Goal: Task Accomplishment & Management: Complete application form

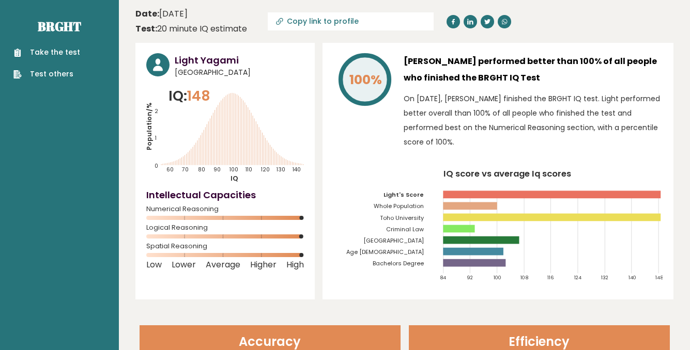
click at [50, 52] on link "Take the test" at bounding box center [46, 52] width 67 height 11
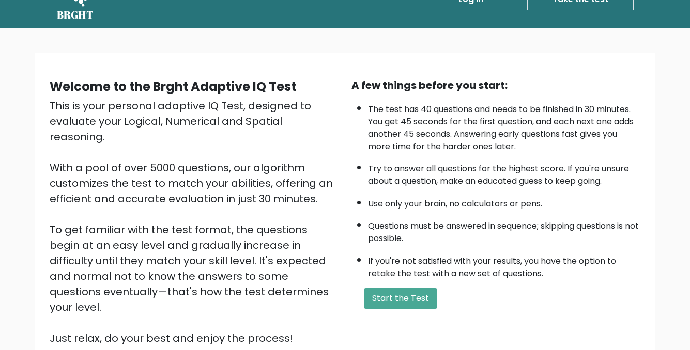
scroll to position [52, 0]
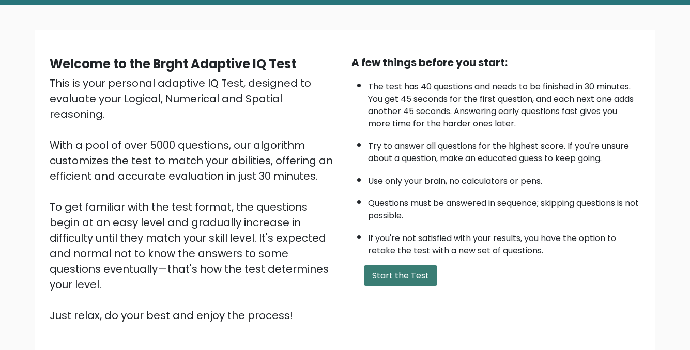
click at [383, 272] on button "Start the Test" at bounding box center [400, 275] width 73 height 21
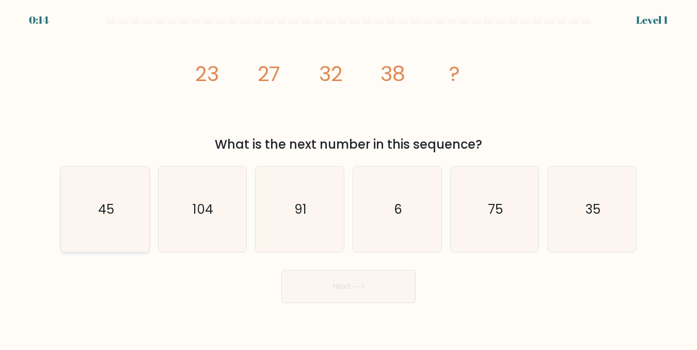
click at [127, 222] on icon "45" at bounding box center [104, 209] width 85 height 85
click at [349, 178] on input "a. 45" at bounding box center [349, 176] width 1 height 3
radio input "true"
click at [314, 295] on button "Next" at bounding box center [348, 286] width 134 height 33
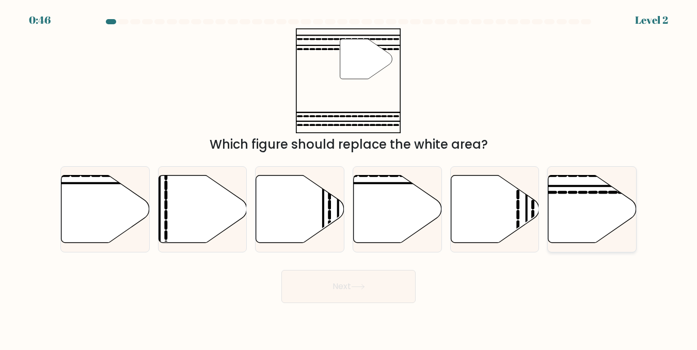
click at [593, 228] on icon at bounding box center [593, 209] width 88 height 68
click at [349, 178] on input "f." at bounding box center [349, 176] width 1 height 3
radio input "true"
click at [396, 291] on button "Next" at bounding box center [348, 286] width 134 height 33
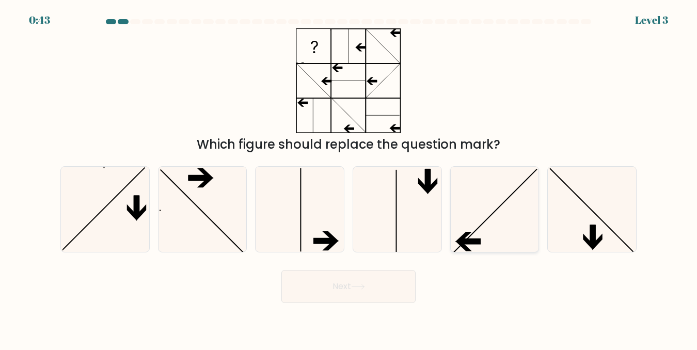
click at [486, 215] on icon at bounding box center [494, 209] width 85 height 85
click at [349, 178] on input "e." at bounding box center [349, 176] width 1 height 3
radio input "true"
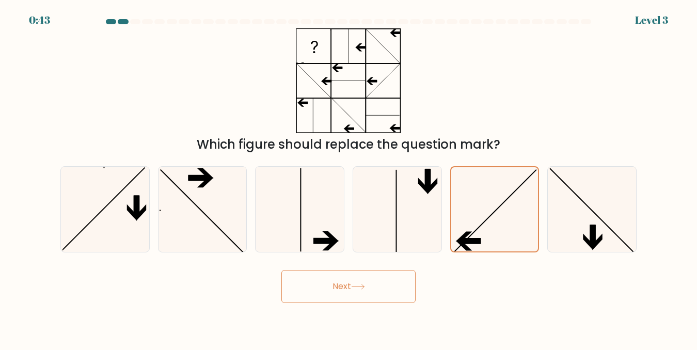
click at [373, 297] on button "Next" at bounding box center [348, 286] width 134 height 33
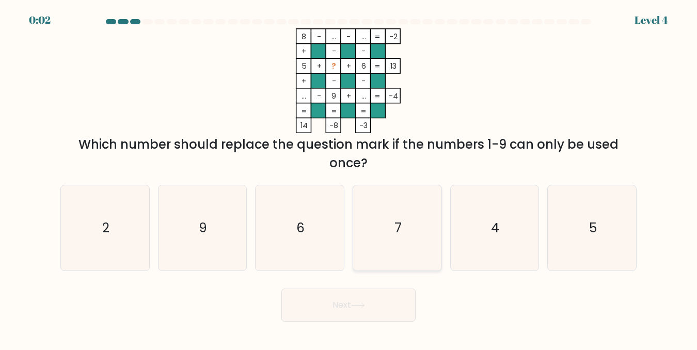
click at [408, 239] on icon "7" at bounding box center [397, 227] width 85 height 85
click at [349, 178] on input "d. 7" at bounding box center [349, 176] width 1 height 3
radio input "true"
click at [372, 296] on button "Next" at bounding box center [348, 305] width 134 height 33
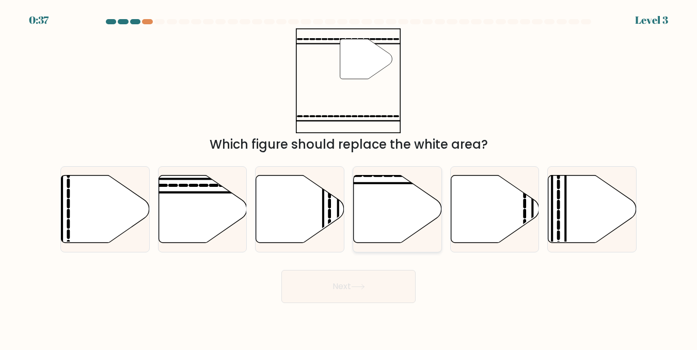
click at [381, 221] on icon at bounding box center [398, 209] width 88 height 68
click at [349, 178] on input "d." at bounding box center [349, 176] width 1 height 3
radio input "true"
click at [365, 288] on icon at bounding box center [358, 287] width 14 height 6
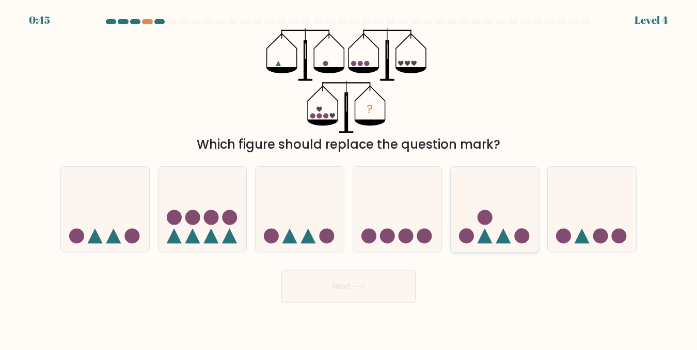
click at [503, 191] on icon at bounding box center [495, 209] width 88 height 73
click at [349, 178] on input "e." at bounding box center [349, 176] width 1 height 3
radio input "true"
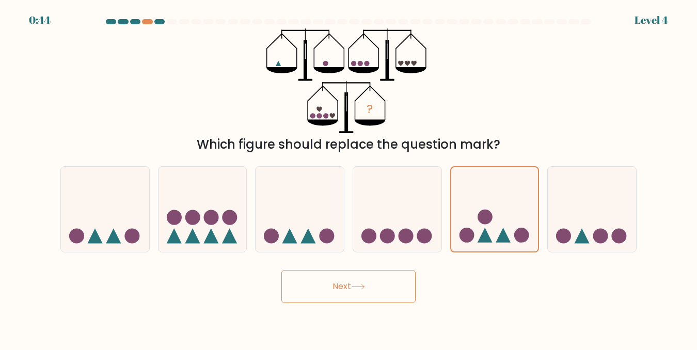
click at [397, 283] on button "Next" at bounding box center [348, 286] width 134 height 33
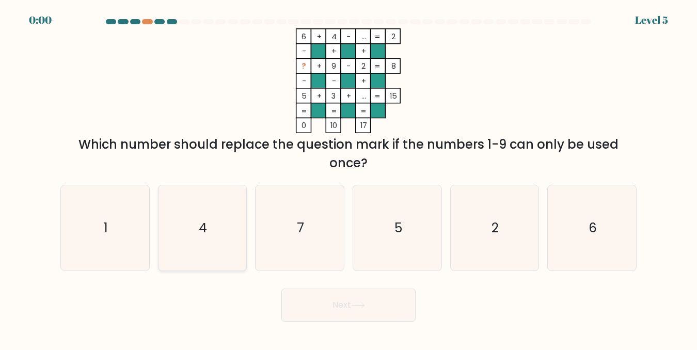
click at [226, 221] on icon "4" at bounding box center [202, 227] width 85 height 85
click at [349, 178] on input "b. 4" at bounding box center [349, 176] width 1 height 3
radio input "true"
click at [365, 289] on div "Next" at bounding box center [348, 303] width 589 height 38
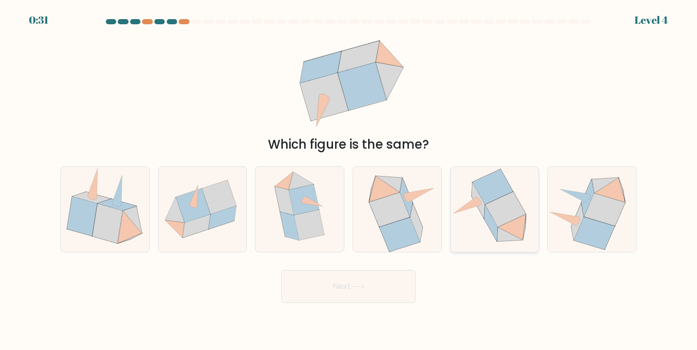
click at [524, 201] on icon at bounding box center [495, 209] width 88 height 84
click at [349, 178] on input "e." at bounding box center [349, 176] width 1 height 3
radio input "true"
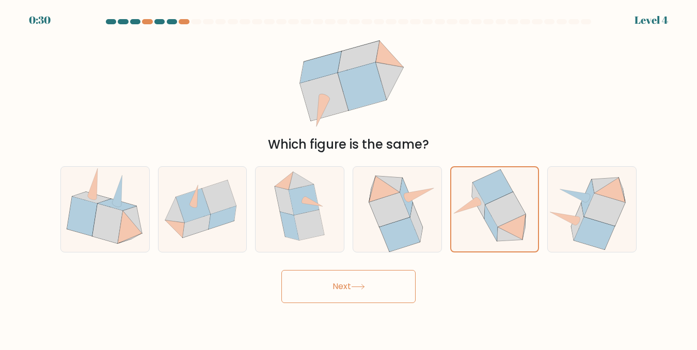
click at [400, 288] on button "Next" at bounding box center [348, 286] width 134 height 33
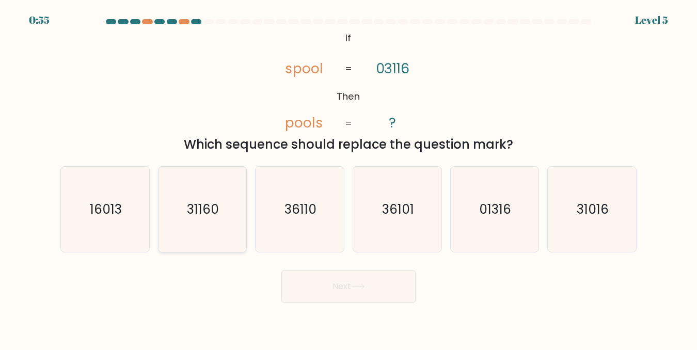
click at [228, 220] on icon "31160" at bounding box center [202, 209] width 85 height 85
click at [349, 178] on input "b. 31160" at bounding box center [349, 176] width 1 height 3
radio input "true"
click at [318, 284] on button "Next" at bounding box center [348, 286] width 134 height 33
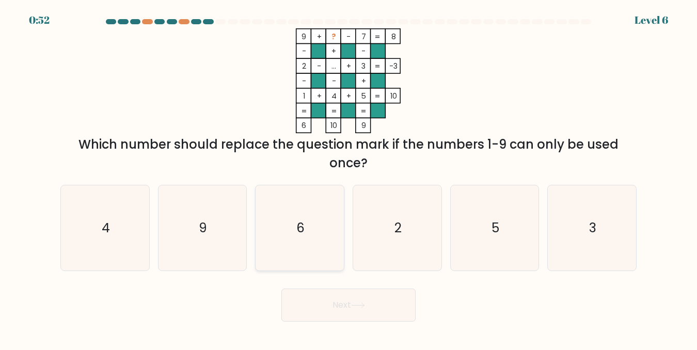
click at [305, 242] on icon "6" at bounding box center [299, 227] width 85 height 85
click at [349, 178] on input "c. 6" at bounding box center [349, 176] width 1 height 3
radio input "true"
click at [359, 304] on icon at bounding box center [358, 306] width 14 height 6
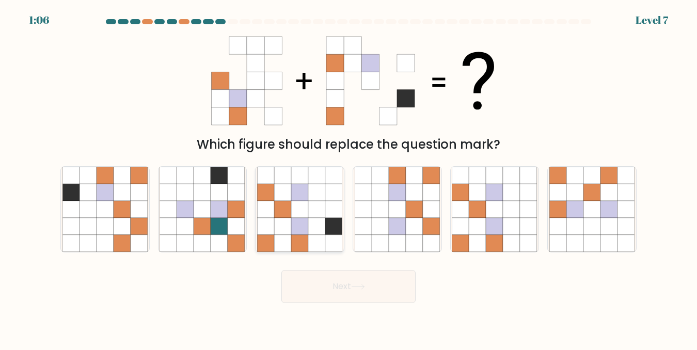
click at [298, 216] on icon at bounding box center [299, 209] width 17 height 17
click at [349, 178] on input "c." at bounding box center [349, 176] width 1 height 3
radio input "true"
click at [352, 298] on button "Next" at bounding box center [348, 286] width 134 height 33
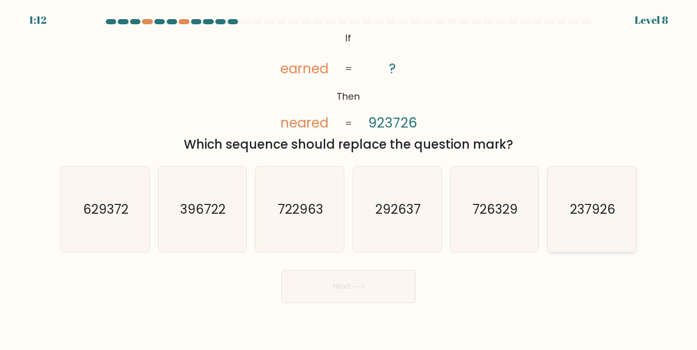
click at [583, 215] on text "237926" at bounding box center [592, 209] width 45 height 18
click at [349, 178] on input "f. 237926" at bounding box center [349, 176] width 1 height 3
radio input "true"
click at [395, 278] on button "Next" at bounding box center [348, 286] width 134 height 33
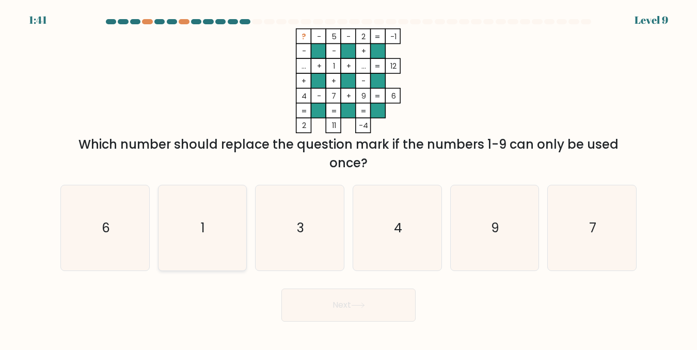
click at [208, 239] on icon "1" at bounding box center [202, 227] width 85 height 85
click at [349, 178] on input "b. 1" at bounding box center [349, 176] width 1 height 3
radio input "true"
click at [326, 308] on button "Next" at bounding box center [348, 305] width 134 height 33
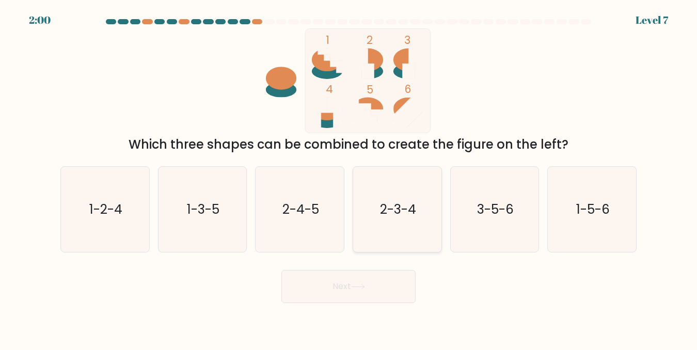
click at [410, 236] on icon "2-3-4" at bounding box center [397, 209] width 85 height 85
click at [349, 178] on input "d. 2-3-4" at bounding box center [349, 176] width 1 height 3
radio input "true"
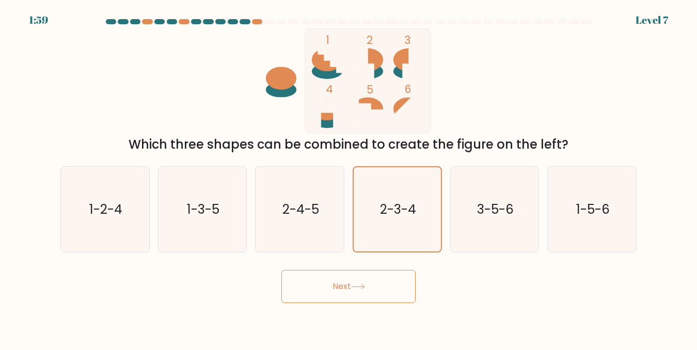
click at [357, 294] on button "Next" at bounding box center [348, 286] width 134 height 33
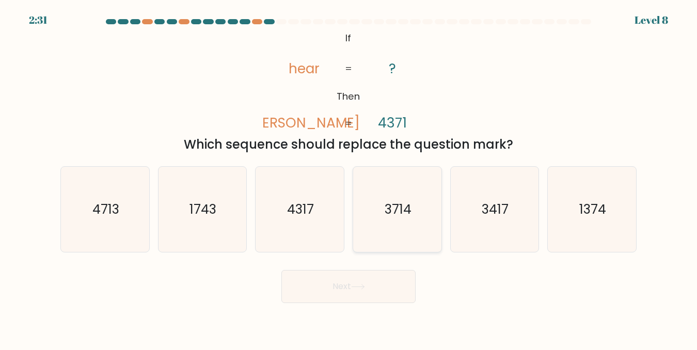
drag, startPoint x: 383, startPoint y: 236, endPoint x: 383, endPoint y: 243, distance: 6.7
click at [383, 236] on icon "3714" at bounding box center [397, 209] width 85 height 85
click at [349, 178] on input "d. 3714" at bounding box center [349, 176] width 1 height 3
radio input "true"
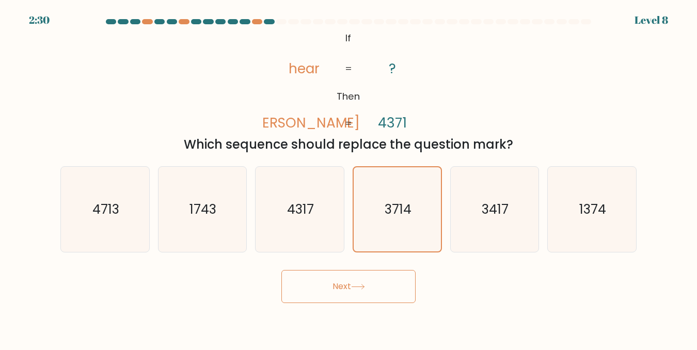
click at [383, 274] on button "Next" at bounding box center [348, 286] width 134 height 33
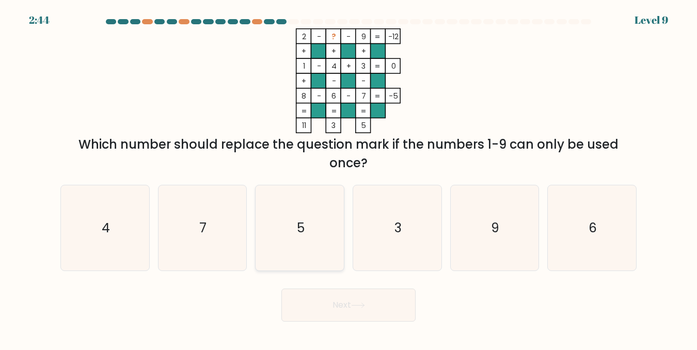
click at [324, 234] on icon "5" at bounding box center [299, 227] width 85 height 85
click at [349, 178] on input "c. 5" at bounding box center [349, 176] width 1 height 3
radio input "true"
click at [338, 296] on button "Next" at bounding box center [348, 305] width 134 height 33
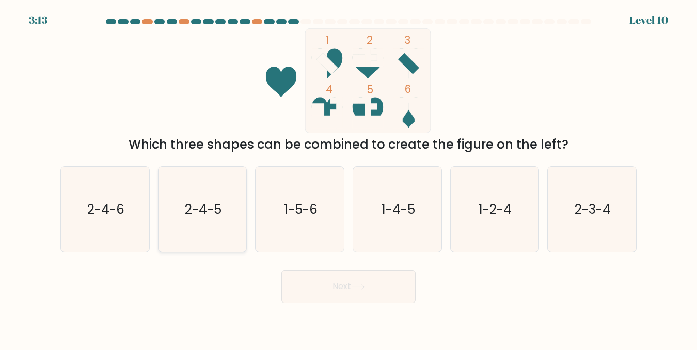
click at [219, 212] on text "2-4-5" at bounding box center [203, 209] width 37 height 18
click at [349, 178] on input "b. 2-4-5" at bounding box center [349, 176] width 1 height 3
radio input "true"
click at [361, 292] on button "Next" at bounding box center [348, 286] width 134 height 33
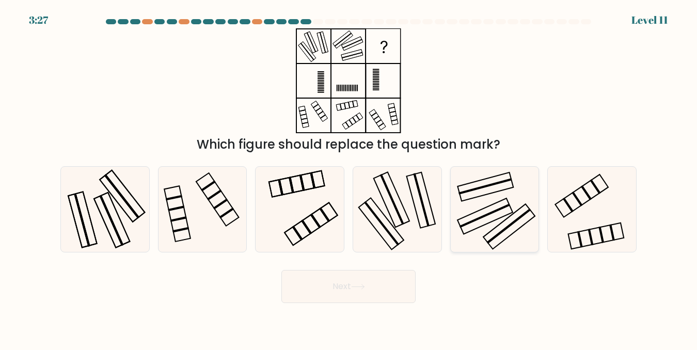
click at [483, 205] on icon at bounding box center [494, 209] width 85 height 85
click at [349, 178] on input "e." at bounding box center [349, 176] width 1 height 3
radio input "true"
click at [404, 283] on button "Next" at bounding box center [348, 286] width 134 height 33
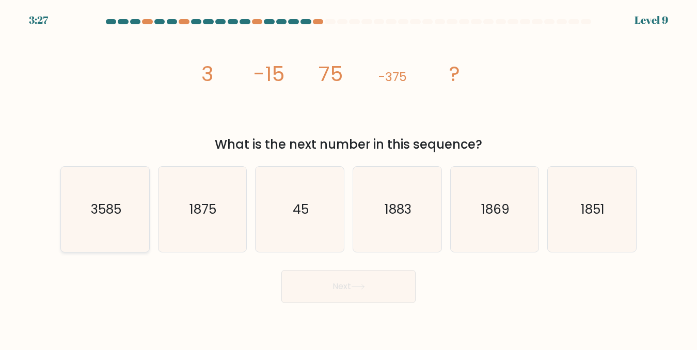
click at [109, 221] on icon "3585" at bounding box center [104, 209] width 85 height 85
click at [349, 178] on input "a. 3585" at bounding box center [349, 176] width 1 height 3
radio input "true"
click at [316, 281] on button "Next" at bounding box center [348, 286] width 134 height 33
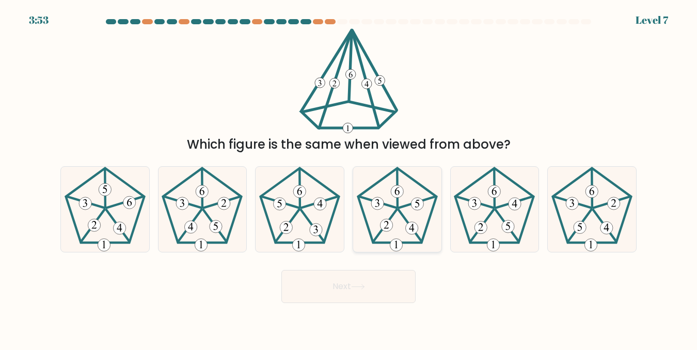
click at [395, 242] on 634 at bounding box center [396, 245] width 12 height 12
click at [349, 178] on input "d." at bounding box center [349, 176] width 1 height 3
radio input "true"
click at [382, 285] on button "Next" at bounding box center [348, 286] width 134 height 33
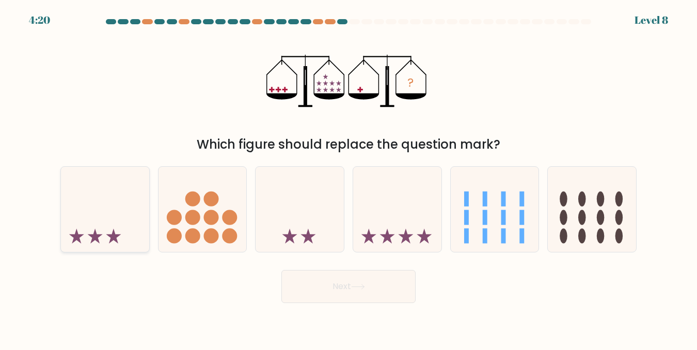
click at [88, 219] on icon at bounding box center [105, 209] width 88 height 73
click at [349, 178] on input "a." at bounding box center [349, 176] width 1 height 3
radio input "true"
click at [354, 299] on button "Next" at bounding box center [348, 286] width 134 height 33
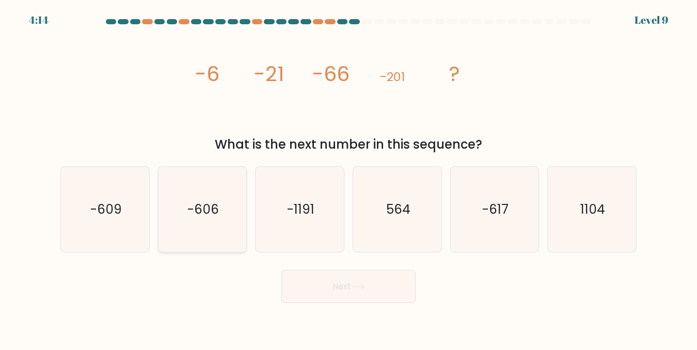
click at [193, 199] on icon "-606" at bounding box center [202, 209] width 85 height 85
click at [349, 178] on input "b. -606" at bounding box center [349, 176] width 1 height 3
radio input "true"
click at [341, 283] on button "Next" at bounding box center [348, 286] width 134 height 33
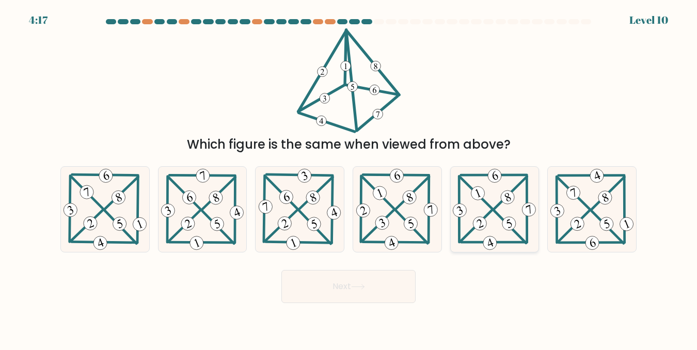
click at [480, 204] on icon at bounding box center [494, 209] width 87 height 85
click at [349, 178] on input "e." at bounding box center [349, 176] width 1 height 3
radio input "true"
click at [389, 290] on button "Next" at bounding box center [348, 286] width 134 height 33
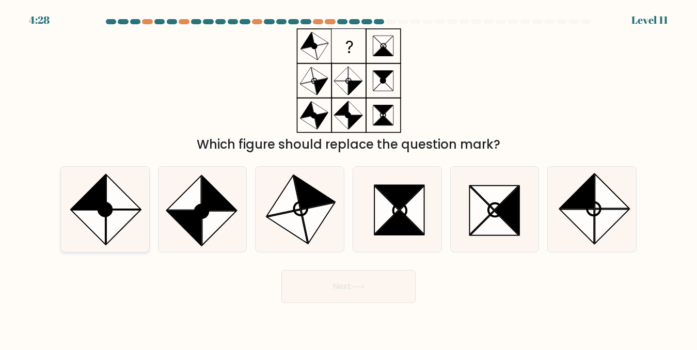
click at [88, 240] on icon at bounding box center [104, 209] width 85 height 85
click at [349, 178] on input "a." at bounding box center [349, 176] width 1 height 3
radio input "true"
click at [340, 300] on button "Next" at bounding box center [348, 286] width 134 height 33
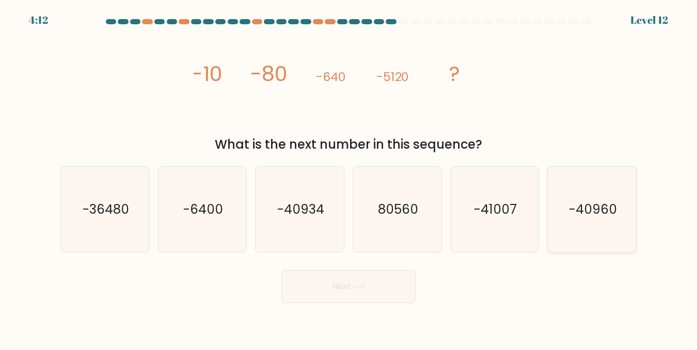
click at [620, 218] on icon "-40960" at bounding box center [592, 209] width 85 height 85
click at [349, 178] on input "f. -40960" at bounding box center [349, 176] width 1 height 3
radio input "true"
click at [390, 285] on button "Next" at bounding box center [348, 286] width 134 height 33
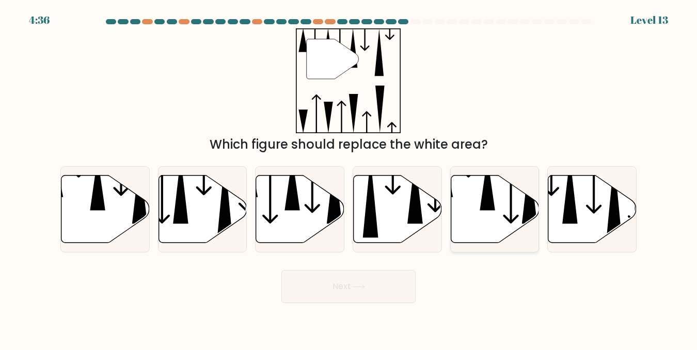
click at [477, 212] on icon at bounding box center [495, 209] width 88 height 68
click at [349, 178] on input "e." at bounding box center [349, 176] width 1 height 3
radio input "true"
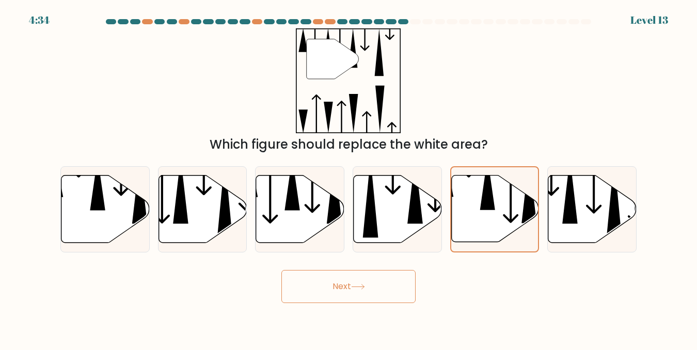
click at [372, 286] on button "Next" at bounding box center [348, 286] width 134 height 33
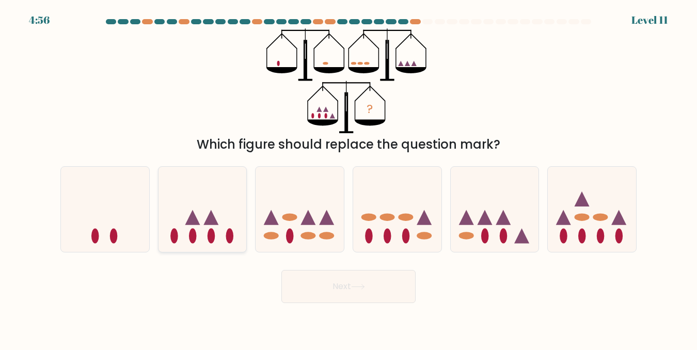
click at [224, 212] on icon at bounding box center [203, 209] width 88 height 73
click at [349, 178] on input "b." at bounding box center [349, 176] width 1 height 3
radio input "true"
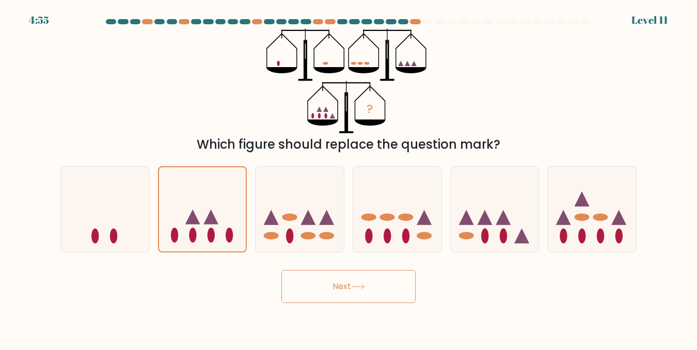
click at [311, 287] on button "Next" at bounding box center [348, 286] width 134 height 33
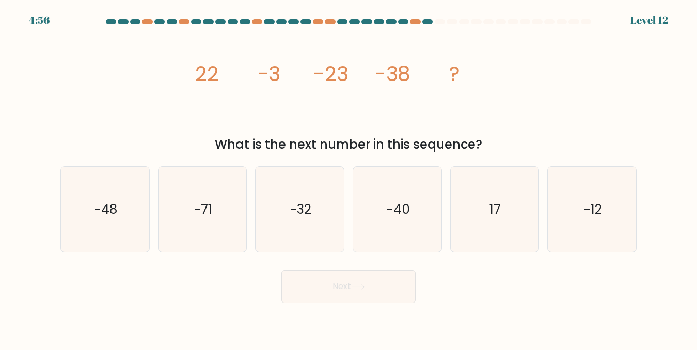
drag, startPoint x: 130, startPoint y: 208, endPoint x: 150, endPoint y: 233, distance: 31.9
click at [130, 209] on icon "-48" at bounding box center [104, 209] width 85 height 85
click at [349, 178] on input "a. -48" at bounding box center [349, 176] width 1 height 3
radio input "true"
click at [305, 283] on button "Next" at bounding box center [348, 286] width 134 height 33
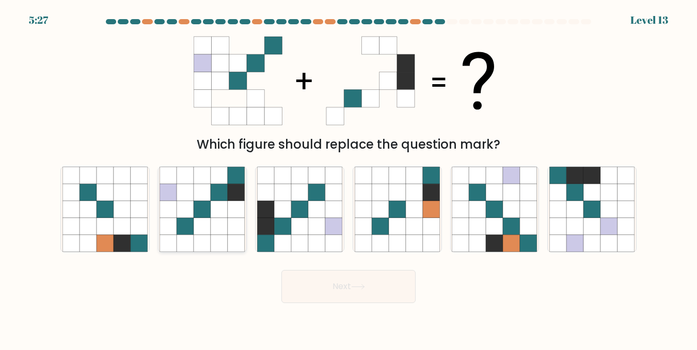
click at [225, 204] on icon at bounding box center [219, 209] width 17 height 17
click at [349, 178] on input "b." at bounding box center [349, 176] width 1 height 3
radio input "true"
click at [327, 238] on icon at bounding box center [333, 243] width 17 height 17
click at [349, 178] on input "c." at bounding box center [349, 176] width 1 height 3
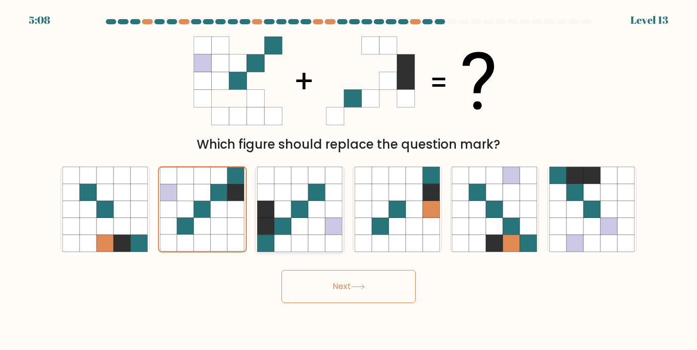
radio input "true"
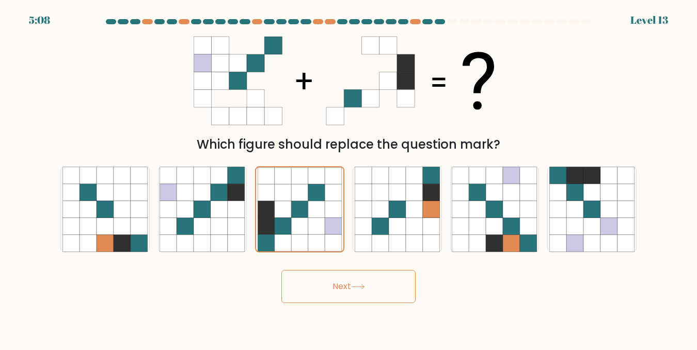
click at [340, 292] on button "Next" at bounding box center [348, 286] width 134 height 33
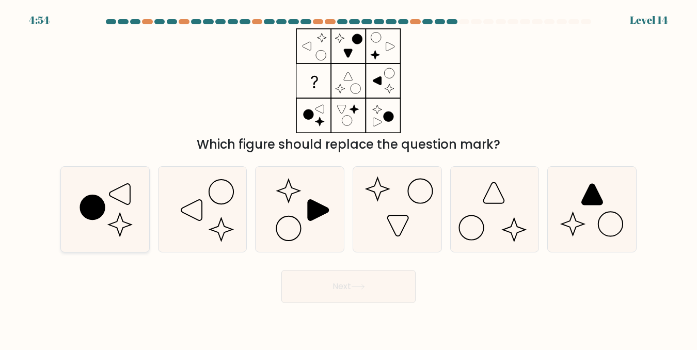
click at [122, 225] on icon at bounding box center [104, 209] width 85 height 85
click at [349, 178] on input "a." at bounding box center [349, 176] width 1 height 3
radio input "true"
click at [370, 285] on button "Next" at bounding box center [348, 286] width 134 height 33
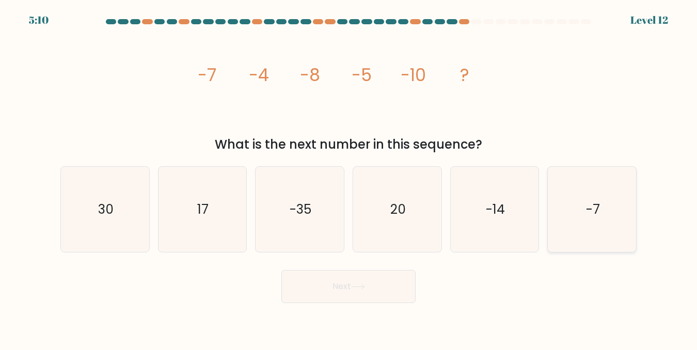
click at [584, 220] on icon "-7" at bounding box center [592, 209] width 85 height 85
click at [349, 178] on input "f. -7" at bounding box center [349, 176] width 1 height 3
radio input "true"
click at [392, 294] on button "Next" at bounding box center [348, 286] width 134 height 33
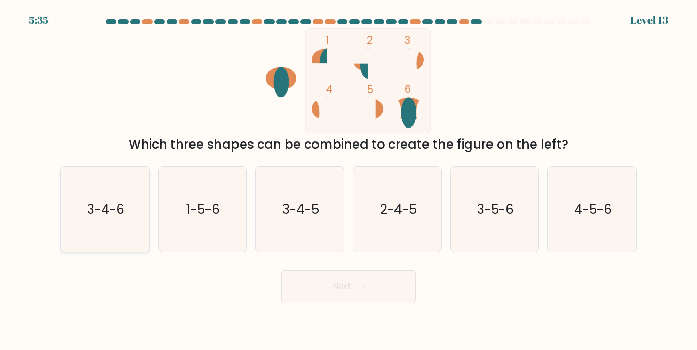
click at [123, 210] on text "3-4-6" at bounding box center [105, 209] width 37 height 18
click at [349, 178] on input "a. 3-4-6" at bounding box center [349, 176] width 1 height 3
radio input "true"
click at [310, 273] on button "Next" at bounding box center [348, 286] width 134 height 33
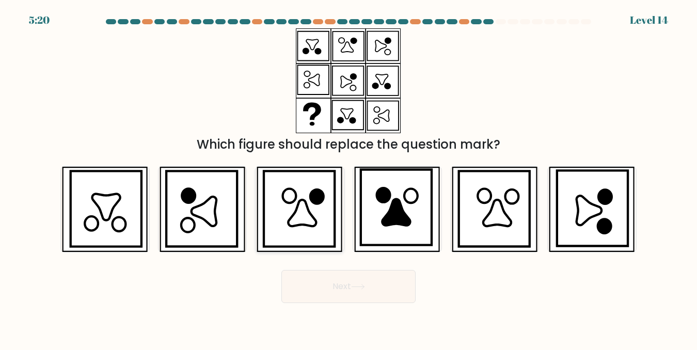
click at [289, 236] on icon at bounding box center [299, 208] width 71 height 75
click at [349, 178] on input "c." at bounding box center [349, 176] width 1 height 3
radio input "true"
click at [332, 288] on button "Next" at bounding box center [348, 286] width 134 height 33
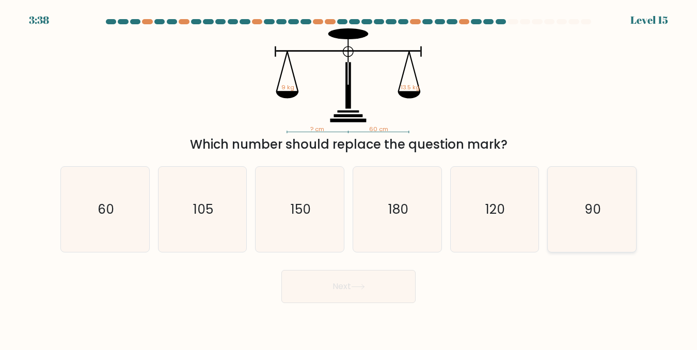
click at [604, 221] on icon "90" at bounding box center [592, 209] width 85 height 85
click at [349, 178] on input "f. 90" at bounding box center [349, 176] width 1 height 3
radio input "true"
click at [393, 300] on button "Next" at bounding box center [348, 286] width 134 height 33
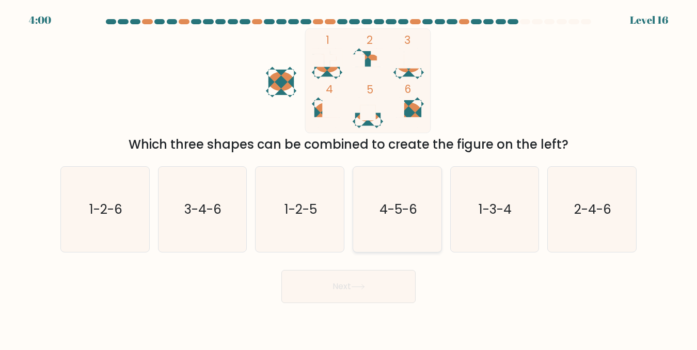
click at [376, 198] on icon "4-5-6" at bounding box center [397, 209] width 85 height 85
click at [349, 178] on input "d. 4-5-6" at bounding box center [349, 176] width 1 height 3
radio input "true"
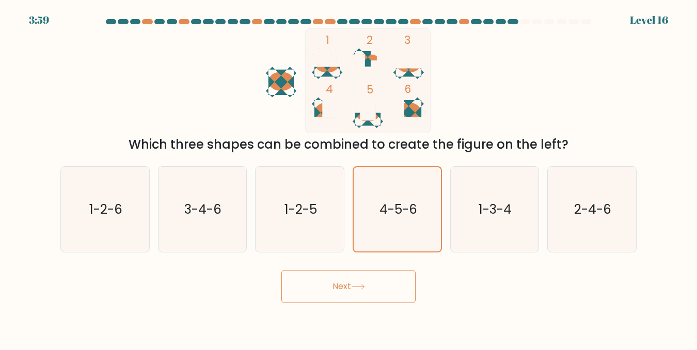
click at [352, 293] on button "Next" at bounding box center [348, 286] width 134 height 33
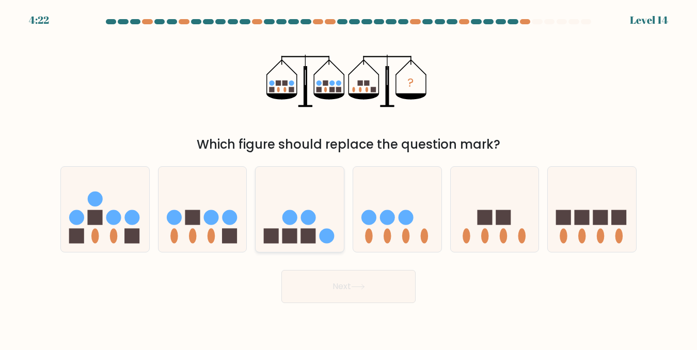
click at [295, 213] on circle at bounding box center [290, 217] width 15 height 15
click at [349, 178] on input "c." at bounding box center [349, 176] width 1 height 3
radio input "true"
click at [347, 284] on button "Next" at bounding box center [348, 286] width 134 height 33
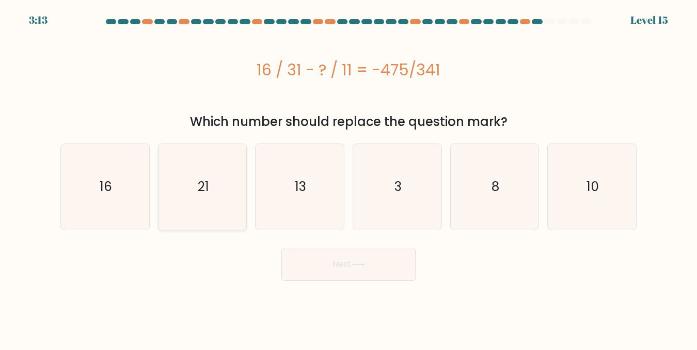
click at [227, 192] on icon "21" at bounding box center [202, 186] width 85 height 85
click at [349, 178] on input "b. 21" at bounding box center [349, 176] width 1 height 3
radio input "true"
click at [351, 264] on button "Next" at bounding box center [348, 264] width 134 height 33
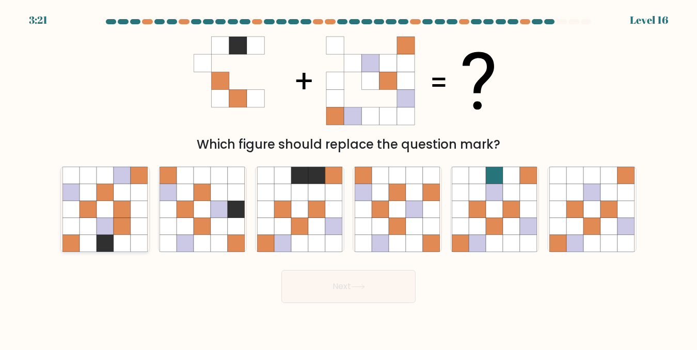
click at [123, 238] on icon at bounding box center [122, 243] width 17 height 17
click at [349, 178] on input "a." at bounding box center [349, 176] width 1 height 3
radio input "true"
click at [337, 289] on button "Next" at bounding box center [348, 286] width 134 height 33
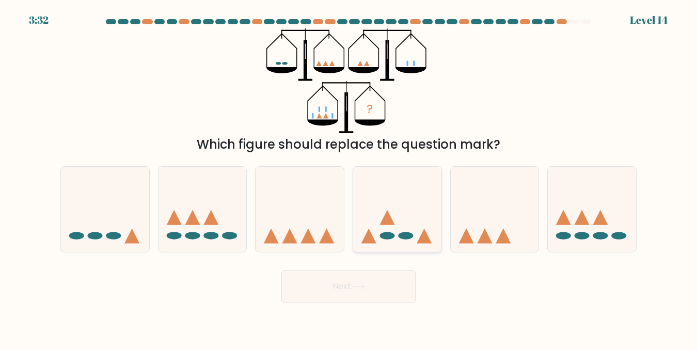
click at [403, 224] on icon at bounding box center [397, 209] width 88 height 73
click at [349, 178] on input "d." at bounding box center [349, 176] width 1 height 3
radio input "true"
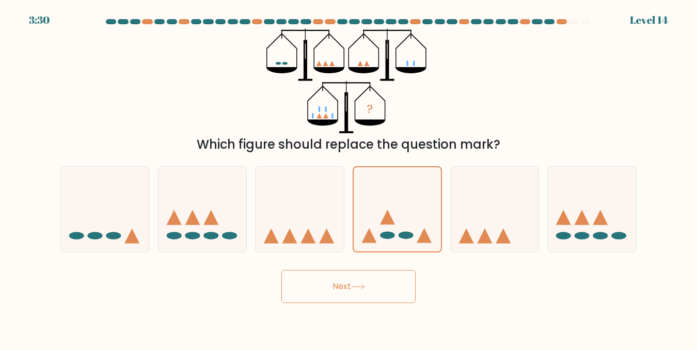
click at [388, 281] on button "Next" at bounding box center [348, 286] width 134 height 33
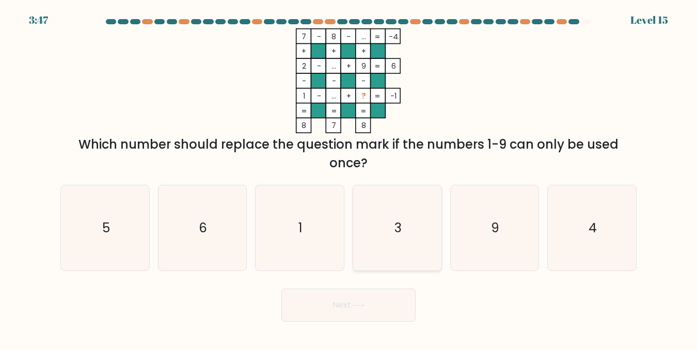
click at [389, 203] on icon "3" at bounding box center [397, 227] width 85 height 85
click at [349, 178] on input "d. 3" at bounding box center [349, 176] width 1 height 3
radio input "true"
click at [389, 300] on button "Next" at bounding box center [348, 305] width 134 height 33
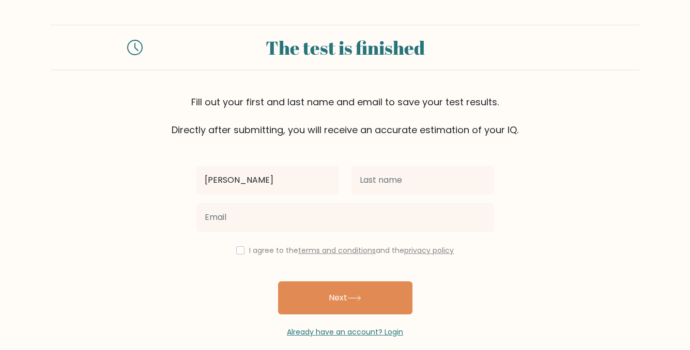
type input "[PERSON_NAME]"
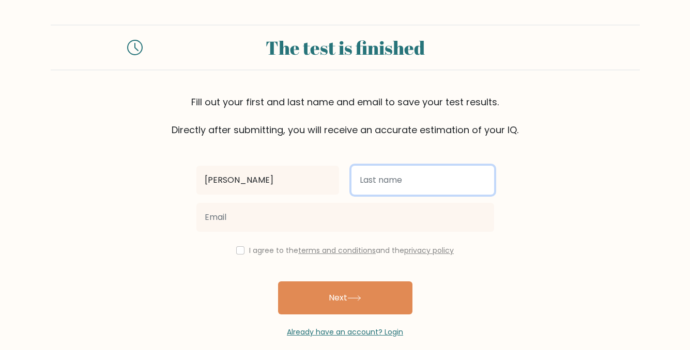
click at [395, 179] on input "text" at bounding box center [422, 180] width 143 height 29
type input "ama"
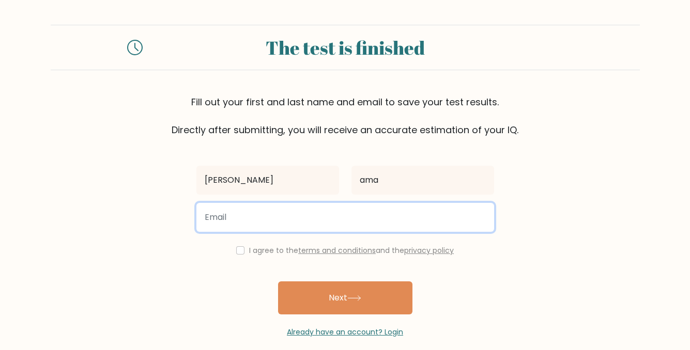
click at [298, 215] on input "email" at bounding box center [345, 217] width 298 height 29
type input "amagreta5@gmail.com"
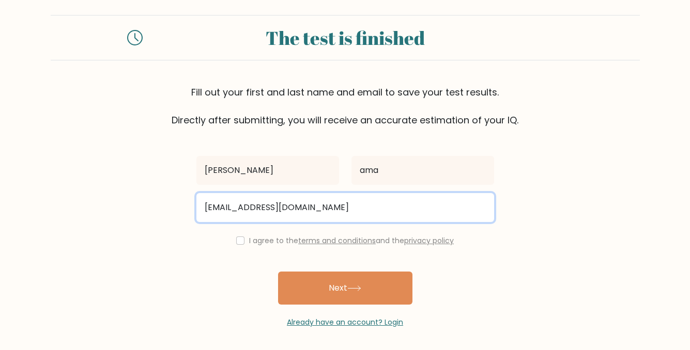
scroll to position [12, 0]
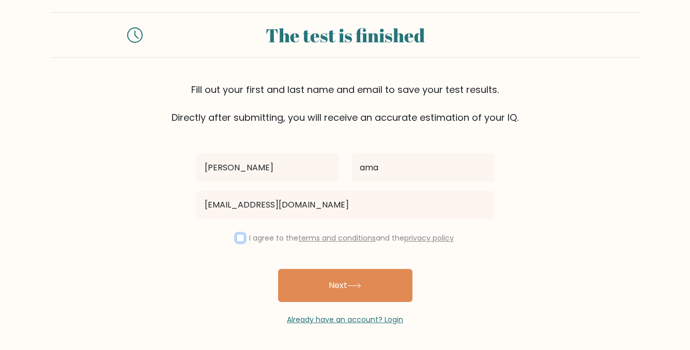
click at [236, 235] on input "checkbox" at bounding box center [240, 238] width 8 height 8
checkbox input "true"
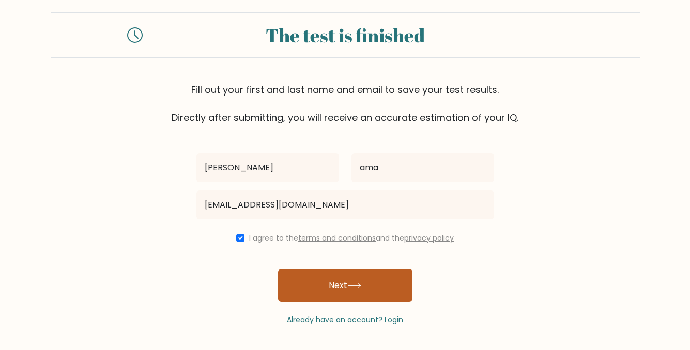
click at [311, 287] on button "Next" at bounding box center [345, 285] width 134 height 33
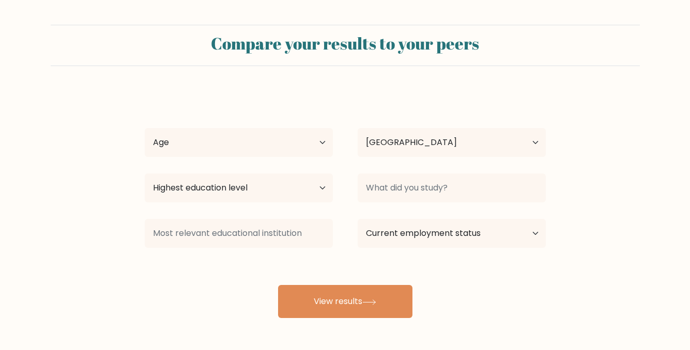
select select "IT"
click at [283, 151] on select "Age Under [DEMOGRAPHIC_DATA] [DEMOGRAPHIC_DATA] [DEMOGRAPHIC_DATA] [DEMOGRAPHIC…" at bounding box center [239, 142] width 188 height 29
select select "min_18"
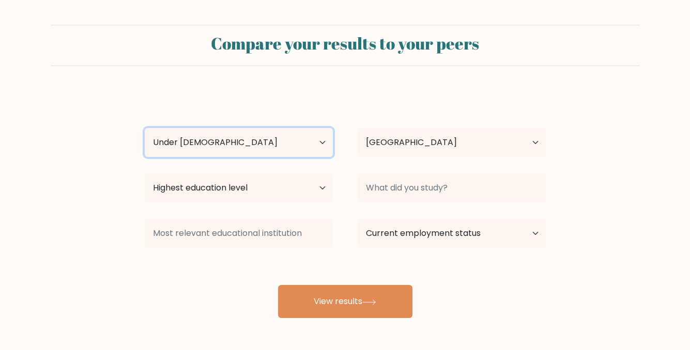
click at [145, 128] on select "Age Under [DEMOGRAPHIC_DATA] [DEMOGRAPHIC_DATA] [DEMOGRAPHIC_DATA] [DEMOGRAPHIC…" at bounding box center [239, 142] width 188 height 29
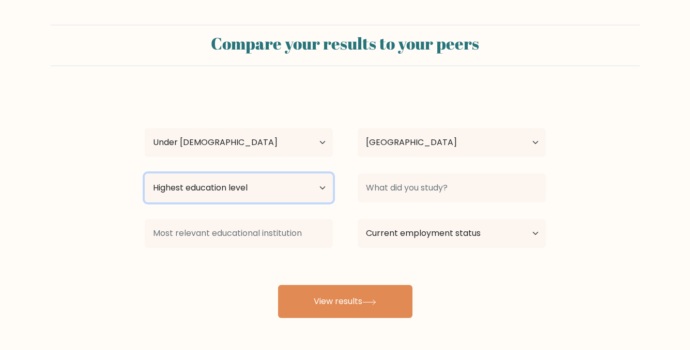
click at [272, 187] on select "Highest education level No schooling Primary Lower Secondary Upper Secondary Oc…" at bounding box center [239, 188] width 188 height 29
click at [145, 174] on select "Highest education level No schooling Primary Lower Secondary Upper Secondary Oc…" at bounding box center [239, 188] width 188 height 29
click at [262, 191] on select "Highest education level No schooling Primary Lower Secondary Upper Secondary Oc…" at bounding box center [239, 188] width 188 height 29
click at [253, 192] on select "Highest education level No schooling Primary Lower Secondary Upper Secondary Oc…" at bounding box center [239, 188] width 188 height 29
click at [264, 196] on select "Highest education level No schooling Primary Lower Secondary Upper Secondary Oc…" at bounding box center [239, 188] width 188 height 29
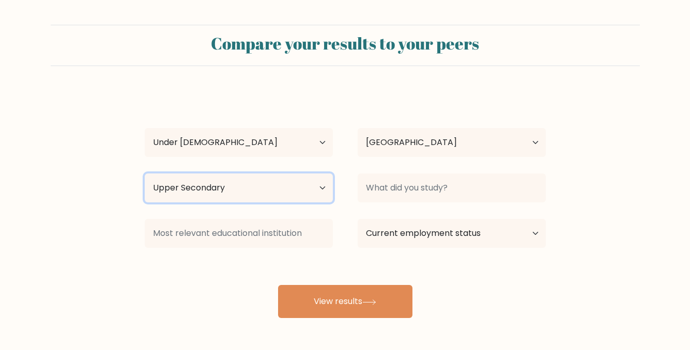
select select "lower_secondary"
click at [145, 174] on select "Highest education level No schooling Primary Lower Secondary Upper Secondary Oc…" at bounding box center [239, 188] width 188 height 29
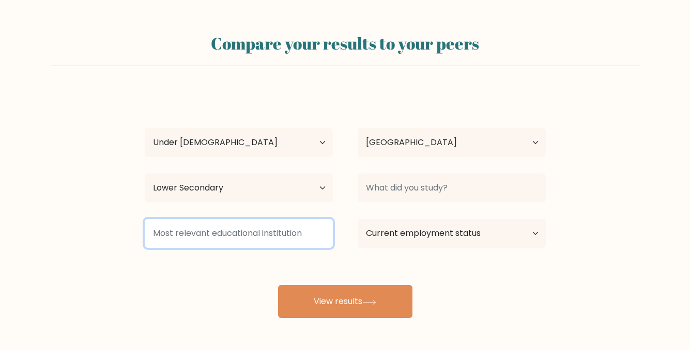
click at [269, 234] on input at bounding box center [239, 233] width 188 height 29
type input "Ettore Majorana"
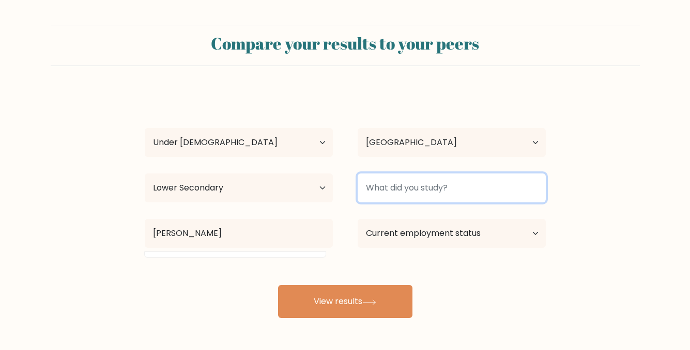
click at [405, 192] on input at bounding box center [451, 188] width 188 height 29
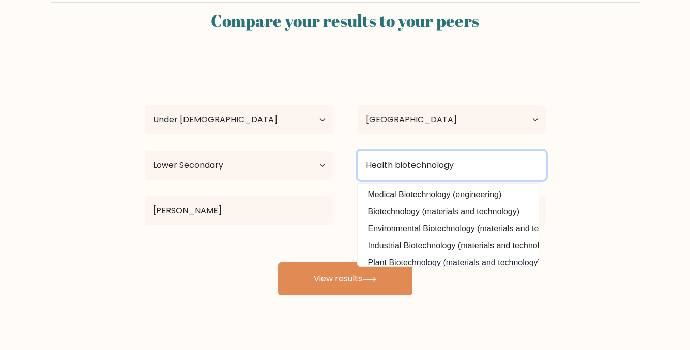
scroll to position [41, 0]
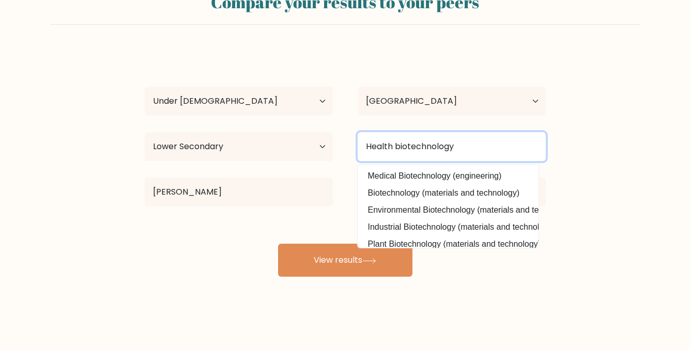
type input "Health biotechnology"
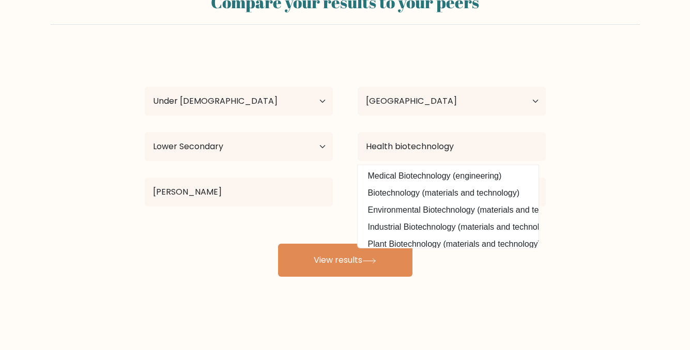
click at [612, 262] on form "Compare your results to your peers greta ama Age Under 18 years old 18-24 years…" at bounding box center [345, 129] width 690 height 293
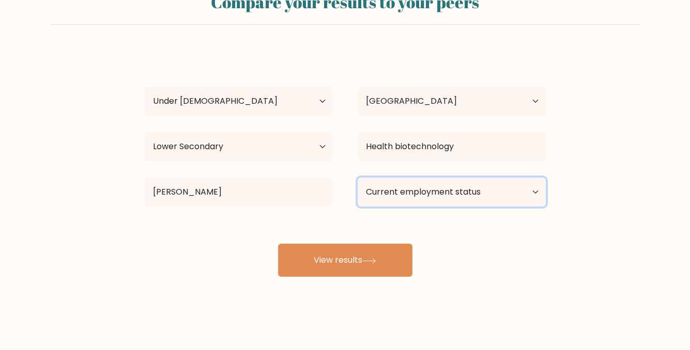
click at [477, 196] on select "Current employment status Employed Student Retired Other / prefer not to answer" at bounding box center [451, 192] width 188 height 29
select select "student"
click at [357, 178] on select "Current employment status Employed Student Retired Other / prefer not to answer" at bounding box center [451, 192] width 188 height 29
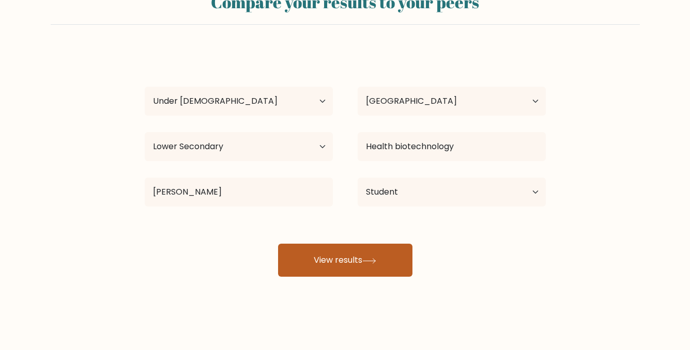
click at [398, 262] on button "View results" at bounding box center [345, 260] width 134 height 33
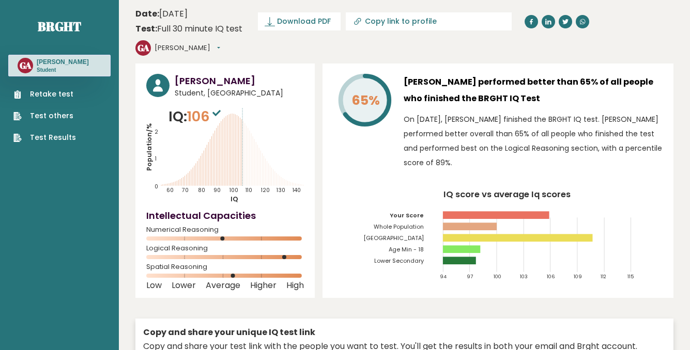
click at [55, 90] on link "Retake test" at bounding box center [44, 94] width 62 height 11
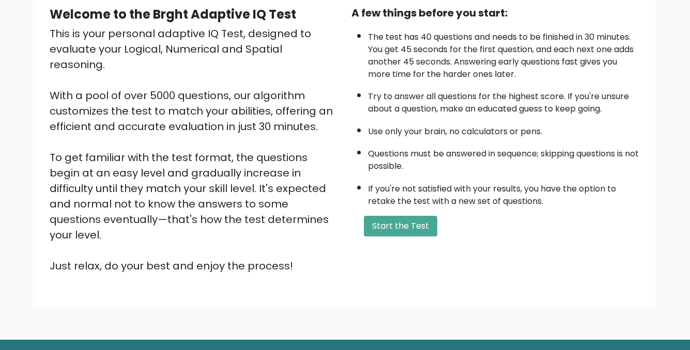
scroll to position [103, 0]
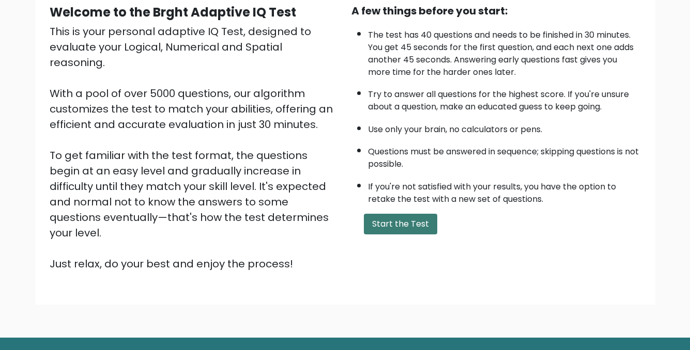
click at [411, 227] on button "Start the Test" at bounding box center [400, 224] width 73 height 21
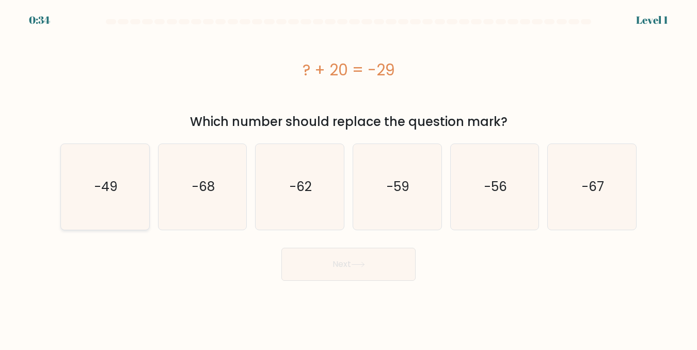
click at [128, 178] on icon "-49" at bounding box center [104, 186] width 85 height 85
click at [349, 178] on input "a. -49" at bounding box center [349, 176] width 1 height 3
radio input "true"
click at [365, 263] on icon at bounding box center [358, 265] width 14 height 6
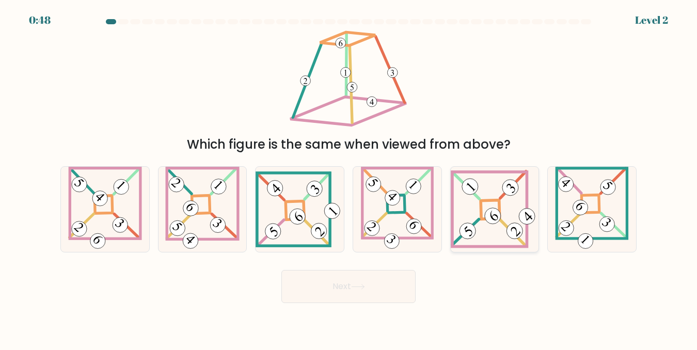
click at [496, 206] on icon at bounding box center [495, 209] width 88 height 79
click at [349, 178] on input "e." at bounding box center [349, 176] width 1 height 3
radio input "true"
click at [384, 290] on button "Next" at bounding box center [348, 286] width 134 height 33
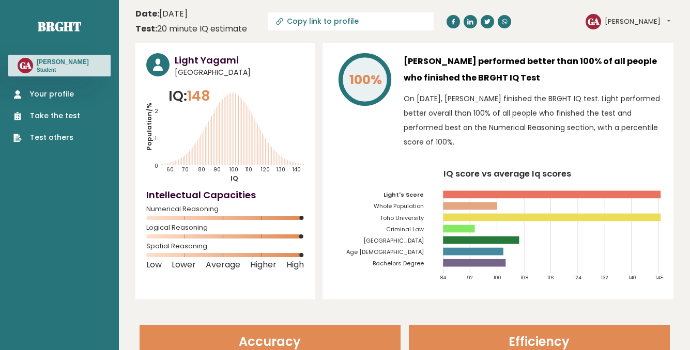
click at [72, 112] on link "Take the test" at bounding box center [46, 116] width 67 height 11
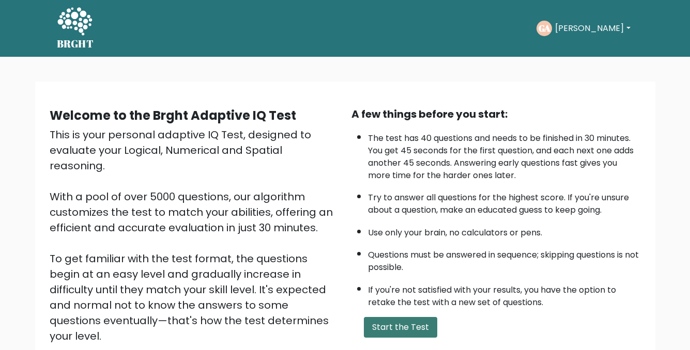
click at [386, 322] on button "Start the Test" at bounding box center [400, 327] width 73 height 21
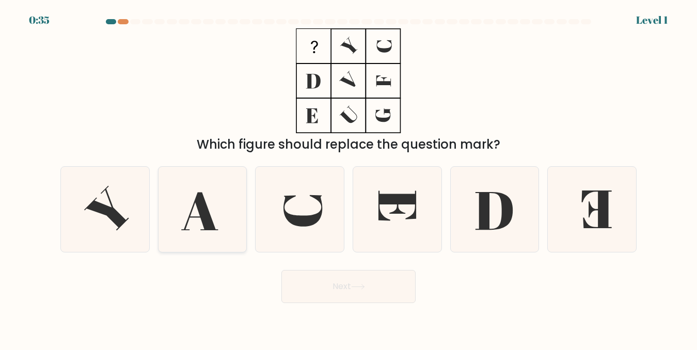
click at [219, 216] on icon at bounding box center [202, 209] width 85 height 85
click at [349, 178] on input "b." at bounding box center [349, 176] width 1 height 3
radio input "true"
click at [349, 280] on button "Next" at bounding box center [348, 286] width 134 height 33
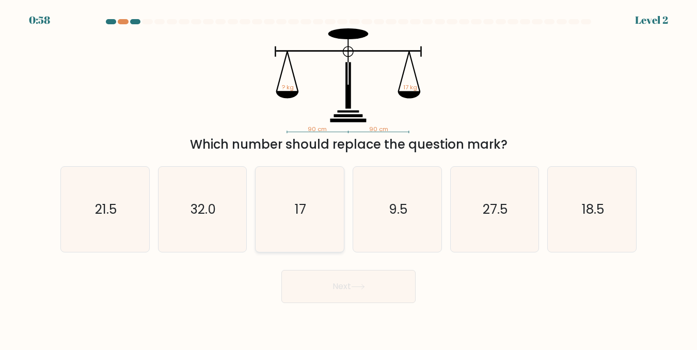
click at [307, 244] on icon "17" at bounding box center [299, 209] width 85 height 85
click at [349, 178] on input "c. 17" at bounding box center [349, 176] width 1 height 3
radio input "true"
click at [318, 281] on button "Next" at bounding box center [348, 286] width 134 height 33
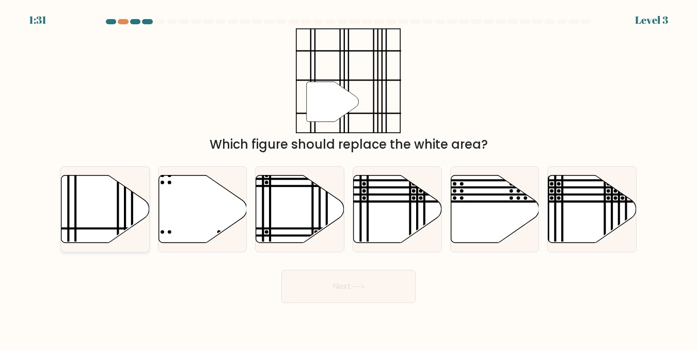
click at [100, 213] on icon at bounding box center [105, 209] width 88 height 68
click at [349, 178] on input "a." at bounding box center [349, 176] width 1 height 3
radio input "true"
click at [403, 289] on button "Next" at bounding box center [348, 286] width 134 height 33
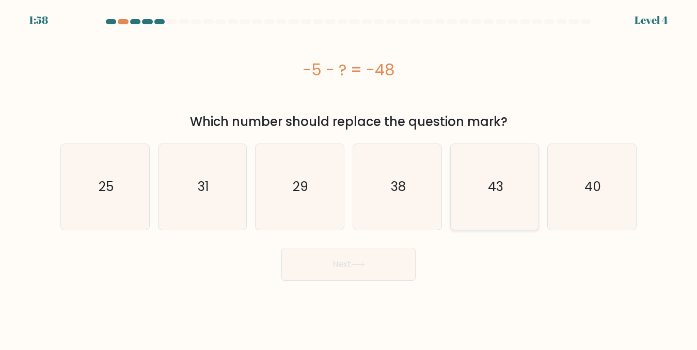
click at [485, 192] on icon "43" at bounding box center [494, 186] width 85 height 85
click at [349, 178] on input "e. 43" at bounding box center [349, 176] width 1 height 3
radio input "true"
click at [394, 264] on button "Next" at bounding box center [348, 264] width 134 height 33
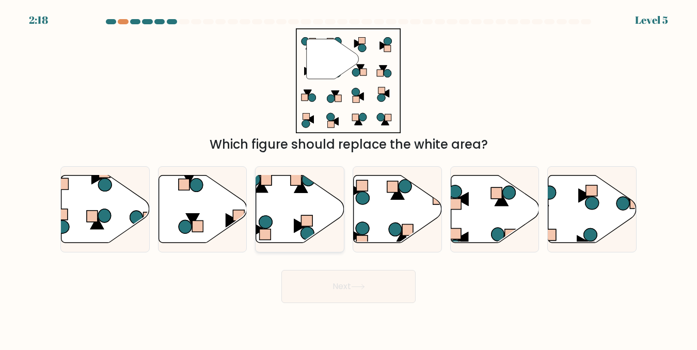
click at [286, 218] on icon at bounding box center [300, 209] width 88 height 68
click at [349, 178] on input "c." at bounding box center [349, 176] width 1 height 3
radio input "true"
click at [328, 282] on button "Next" at bounding box center [348, 286] width 134 height 33
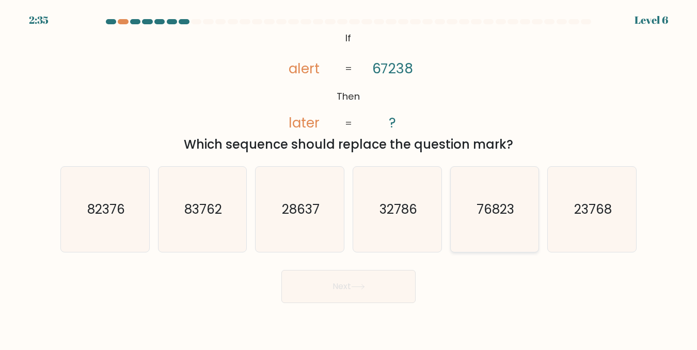
click at [493, 210] on text "76823" at bounding box center [496, 209] width 38 height 18
click at [349, 178] on input "e. 76823" at bounding box center [349, 176] width 1 height 3
radio input "true"
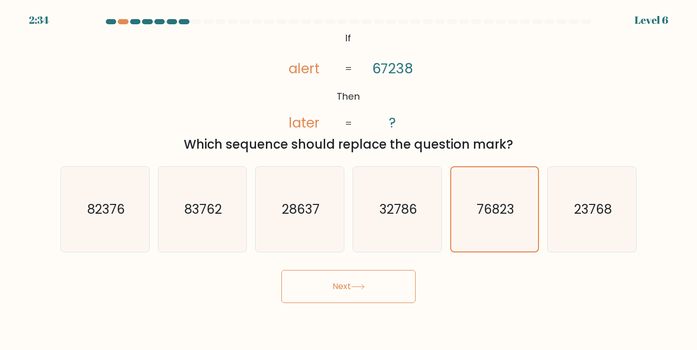
click at [369, 300] on button "Next" at bounding box center [348, 286] width 134 height 33
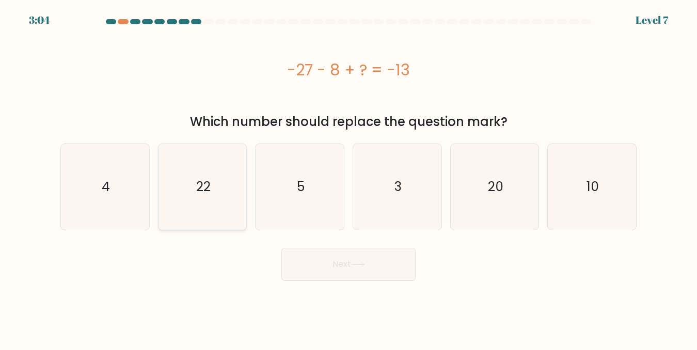
click at [202, 182] on text "22" at bounding box center [203, 187] width 14 height 18
click at [349, 178] on input "b. 22" at bounding box center [349, 176] width 1 height 3
radio input "true"
click at [336, 269] on button "Next" at bounding box center [348, 264] width 134 height 33
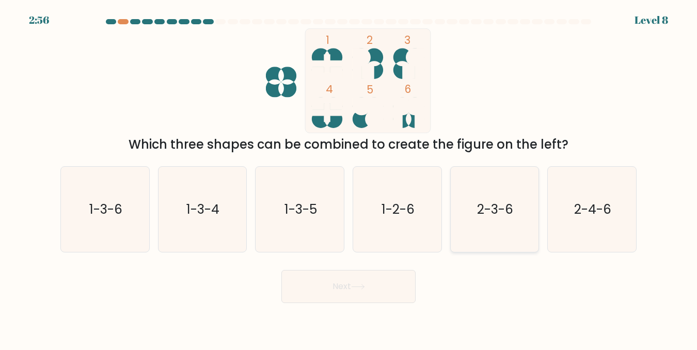
click at [519, 232] on icon "2-3-6" at bounding box center [494, 209] width 85 height 85
click at [349, 178] on input "e. 2-3-6" at bounding box center [349, 176] width 1 height 3
radio input "true"
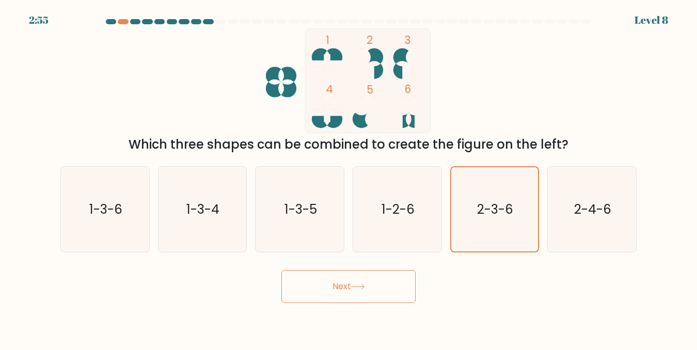
click at [388, 280] on button "Next" at bounding box center [348, 286] width 134 height 33
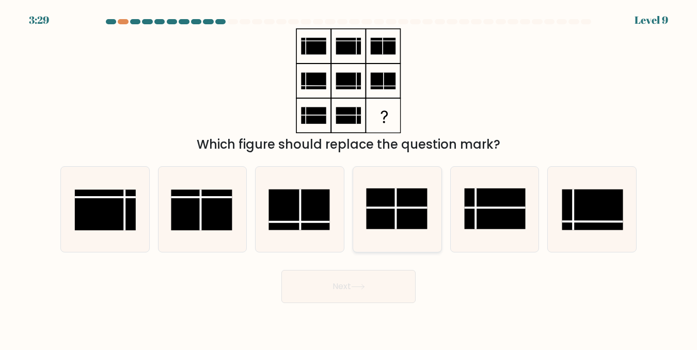
click at [400, 214] on rect at bounding box center [396, 209] width 61 height 41
click at [349, 178] on input "d." at bounding box center [349, 176] width 1 height 3
radio input "true"
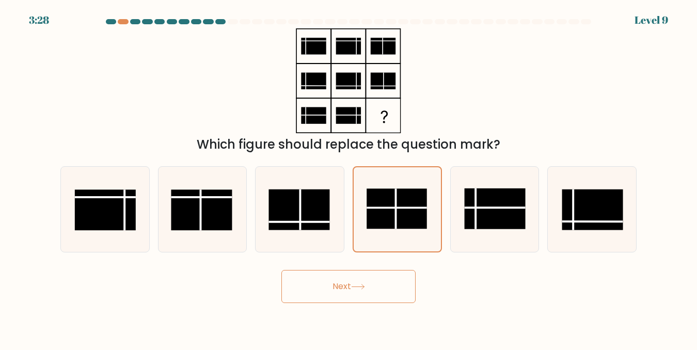
click at [386, 294] on button "Next" at bounding box center [348, 286] width 134 height 33
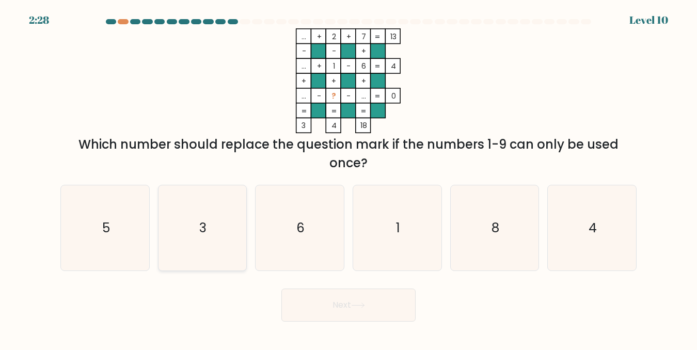
click at [190, 241] on icon "3" at bounding box center [202, 227] width 85 height 85
click at [349, 178] on input "b. 3" at bounding box center [349, 176] width 1 height 3
radio input "true"
click at [332, 311] on button "Next" at bounding box center [348, 305] width 134 height 33
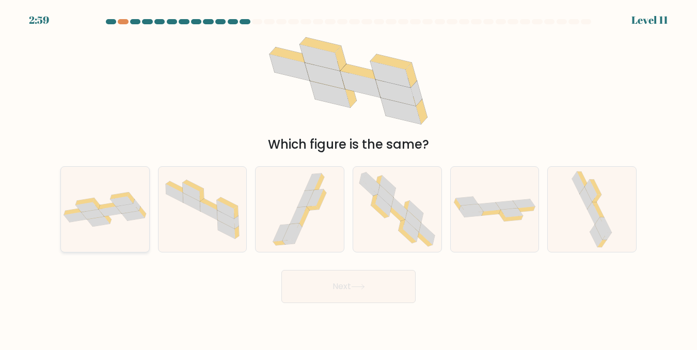
click at [101, 209] on icon at bounding box center [105, 209] width 88 height 35
click at [349, 178] on input "a." at bounding box center [349, 176] width 1 height 3
radio input "true"
click at [311, 300] on button "Next" at bounding box center [348, 286] width 134 height 33
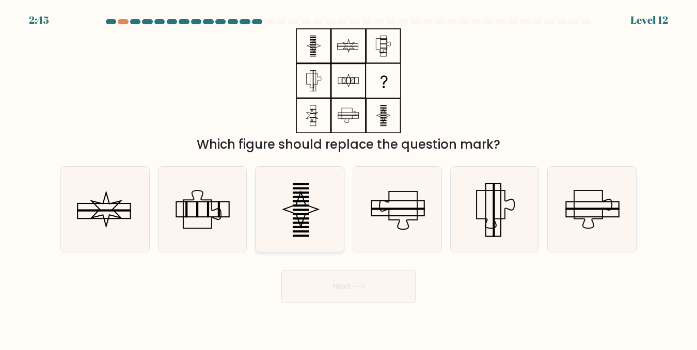
click at [301, 199] on icon at bounding box center [299, 209] width 85 height 85
click at [349, 178] on input "c." at bounding box center [349, 176] width 1 height 3
radio input "true"
click at [343, 273] on button "Next" at bounding box center [348, 286] width 134 height 33
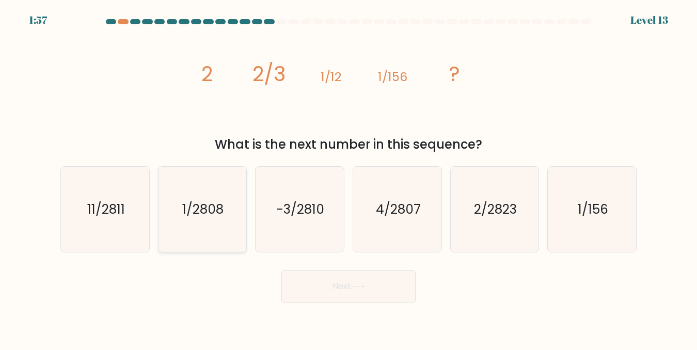
click at [198, 234] on icon "1/2808" at bounding box center [202, 209] width 85 height 85
click at [349, 178] on input "b. 1/2808" at bounding box center [349, 176] width 1 height 3
radio input "true"
click at [309, 283] on button "Next" at bounding box center [348, 286] width 134 height 33
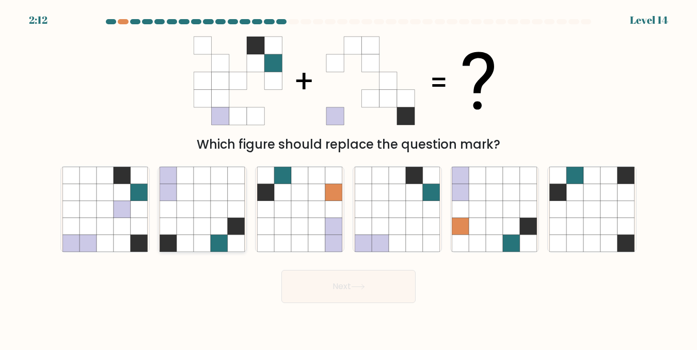
click at [210, 202] on icon at bounding box center [202, 209] width 17 height 17
click at [349, 178] on input "b." at bounding box center [349, 176] width 1 height 3
radio input "true"
click at [332, 283] on button "Next" at bounding box center [348, 286] width 134 height 33
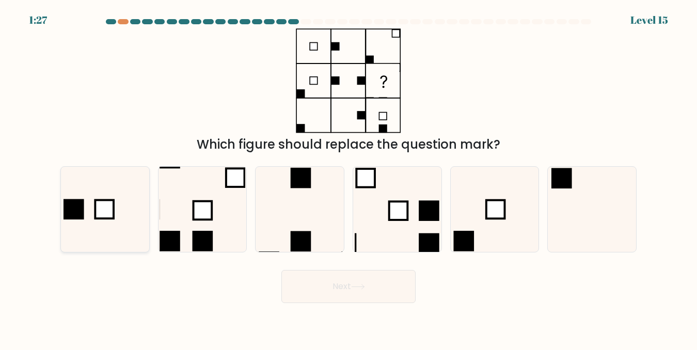
click at [142, 232] on icon at bounding box center [104, 209] width 85 height 85
click at [349, 178] on input "a." at bounding box center [349, 176] width 1 height 3
radio input "true"
click at [311, 288] on button "Next" at bounding box center [348, 286] width 134 height 33
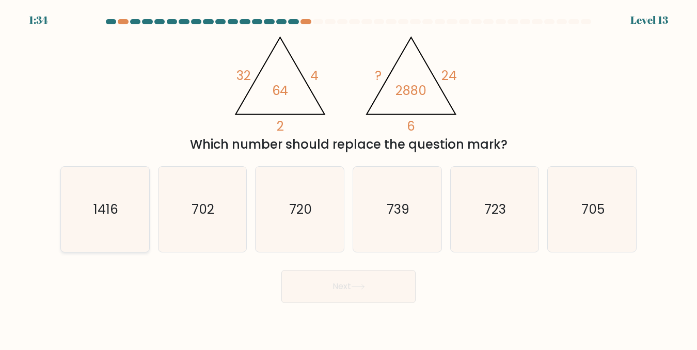
drag, startPoint x: 100, startPoint y: 196, endPoint x: 128, endPoint y: 224, distance: 39.8
click at [100, 196] on icon "1416" at bounding box center [104, 209] width 85 height 85
click at [349, 178] on input "a. 1416" at bounding box center [349, 176] width 1 height 3
radio input "true"
click at [368, 292] on button "Next" at bounding box center [348, 286] width 134 height 33
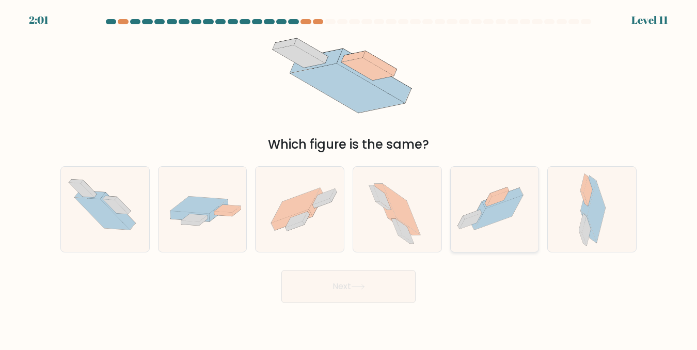
click at [487, 233] on icon at bounding box center [495, 209] width 88 height 66
click at [349, 178] on input "e." at bounding box center [349, 176] width 1 height 3
radio input "true"
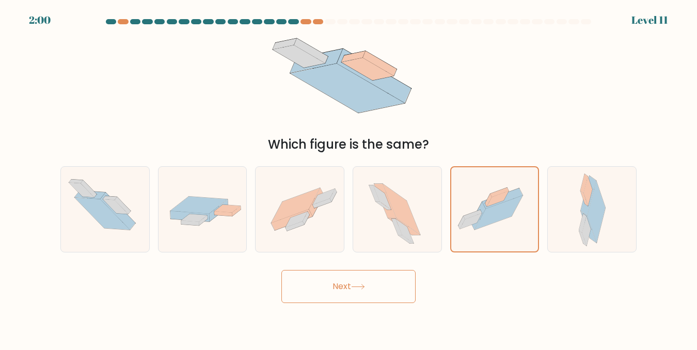
click at [374, 306] on body "2:00 Level 11" at bounding box center [348, 175] width 697 height 350
click at [374, 300] on button "Next" at bounding box center [348, 286] width 134 height 33
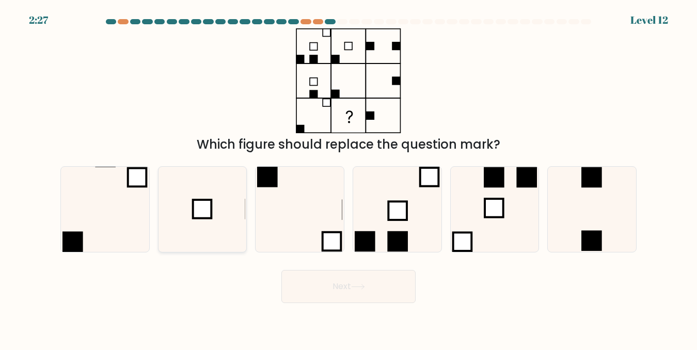
click at [223, 204] on icon at bounding box center [202, 209] width 85 height 85
click at [349, 178] on input "b." at bounding box center [349, 176] width 1 height 3
radio input "true"
click at [345, 286] on button "Next" at bounding box center [348, 286] width 134 height 33
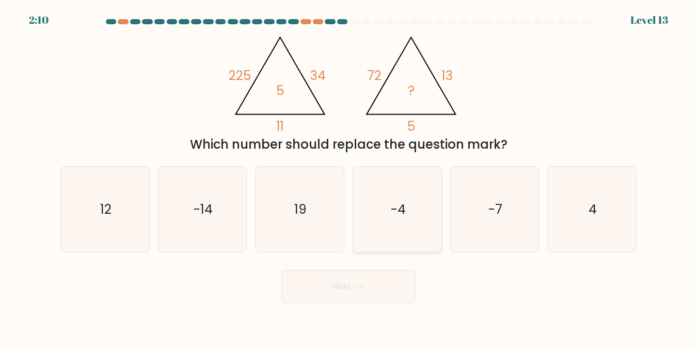
drag, startPoint x: 403, startPoint y: 206, endPoint x: 395, endPoint y: 240, distance: 35.1
click at [402, 209] on text "-4" at bounding box center [397, 209] width 15 height 18
click at [349, 178] on input "d. -4" at bounding box center [349, 176] width 1 height 3
radio input "true"
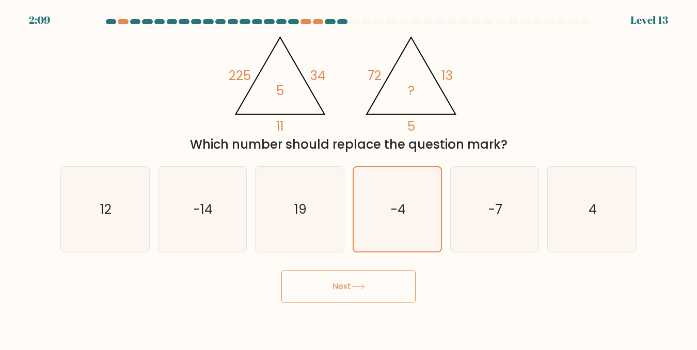
click at [386, 286] on button "Next" at bounding box center [348, 286] width 134 height 33
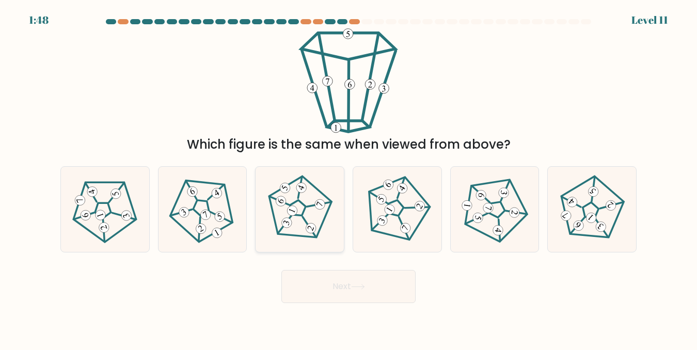
click at [285, 195] on icon at bounding box center [299, 209] width 68 height 68
click at [349, 178] on input "c." at bounding box center [349, 176] width 1 height 3
radio input "true"
click at [377, 284] on button "Next" at bounding box center [348, 286] width 134 height 33
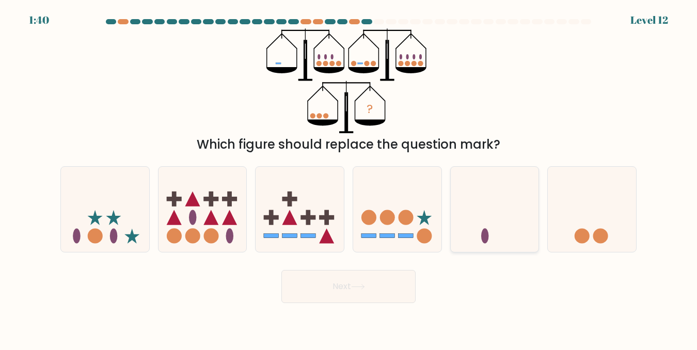
drag, startPoint x: 502, startPoint y: 225, endPoint x: 494, endPoint y: 225, distance: 8.3
click at [494, 225] on icon at bounding box center [495, 209] width 88 height 73
click at [349, 178] on input "e." at bounding box center [349, 176] width 1 height 3
radio input "true"
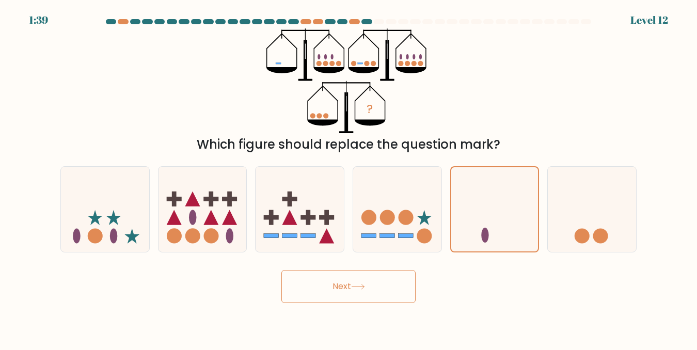
click at [401, 287] on button "Next" at bounding box center [348, 286] width 134 height 33
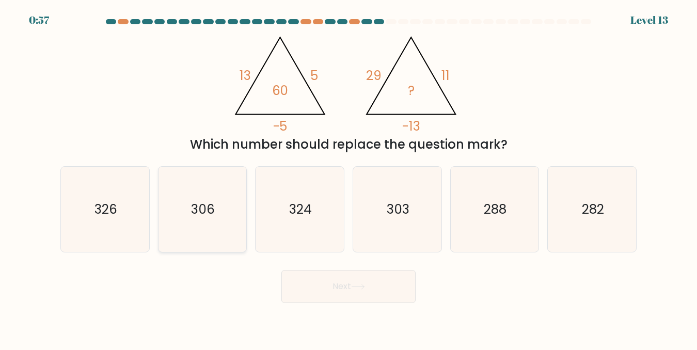
click at [187, 187] on icon "306" at bounding box center [202, 209] width 85 height 85
click at [349, 178] on input "b. 306" at bounding box center [349, 176] width 1 height 3
radio input "true"
click at [308, 294] on button "Next" at bounding box center [348, 286] width 134 height 33
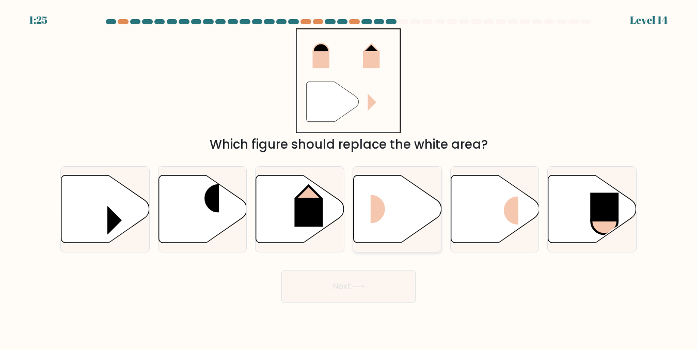
click at [400, 203] on rect at bounding box center [385, 209] width 29 height 28
click at [349, 178] on input "d." at bounding box center [349, 176] width 1 height 3
radio input "true"
click at [377, 292] on button "Next" at bounding box center [348, 286] width 134 height 33
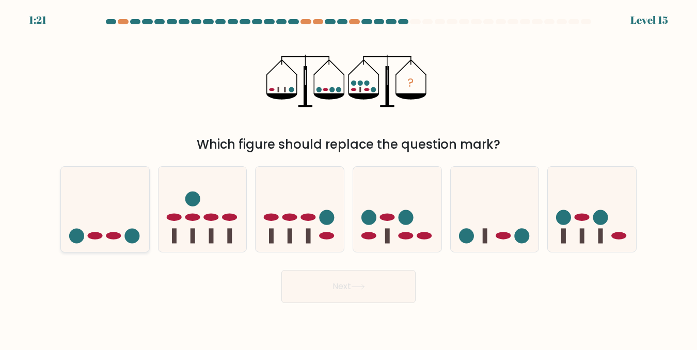
click at [64, 190] on icon at bounding box center [105, 209] width 88 height 73
click at [349, 178] on input "a." at bounding box center [349, 176] width 1 height 3
radio input "true"
click at [317, 281] on button "Next" at bounding box center [348, 286] width 134 height 33
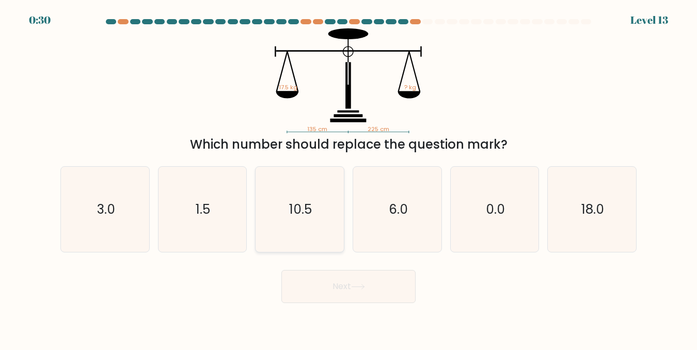
click at [311, 222] on icon "10.5" at bounding box center [299, 209] width 85 height 85
click at [349, 178] on input "c. 10.5" at bounding box center [349, 176] width 1 height 3
radio input "true"
click at [345, 285] on button "Next" at bounding box center [348, 286] width 134 height 33
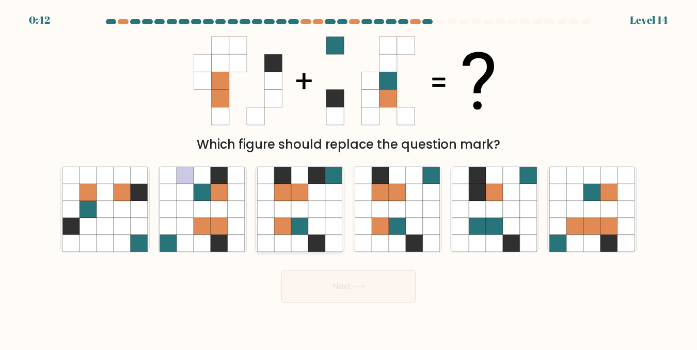
click at [278, 219] on icon at bounding box center [282, 226] width 17 height 17
click at [349, 178] on input "c." at bounding box center [349, 176] width 1 height 3
radio input "true"
click at [330, 286] on button "Next" at bounding box center [348, 286] width 134 height 33
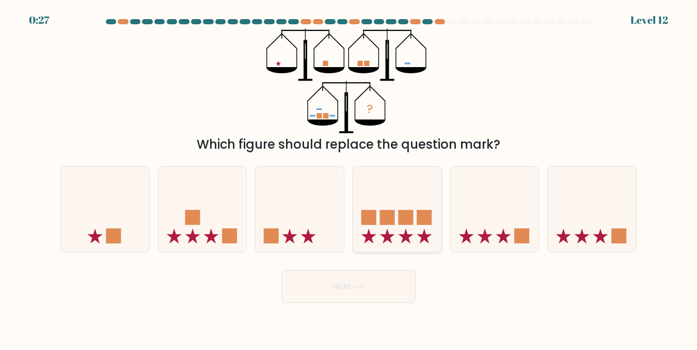
click at [408, 227] on icon at bounding box center [397, 209] width 88 height 73
click at [349, 178] on input "d." at bounding box center [349, 176] width 1 height 3
radio input "true"
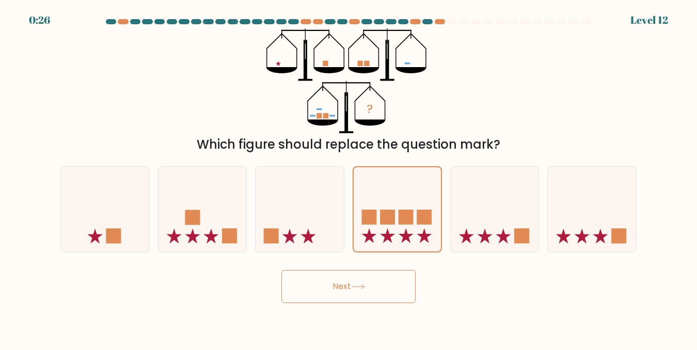
click at [385, 277] on button "Next" at bounding box center [348, 286] width 134 height 33
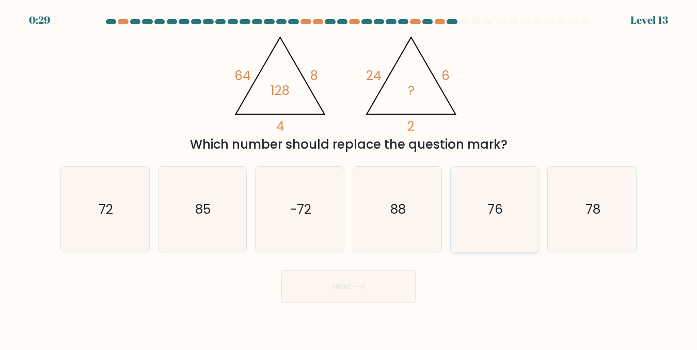
click at [495, 203] on text "76" at bounding box center [495, 209] width 15 height 18
click at [349, 178] on input "e. 76" at bounding box center [349, 176] width 1 height 3
radio input "true"
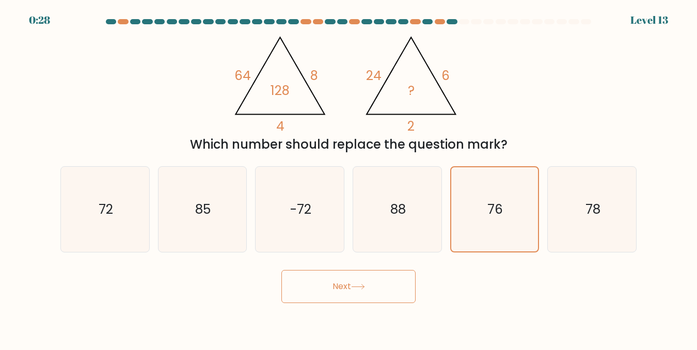
click at [393, 291] on button "Next" at bounding box center [348, 286] width 134 height 33
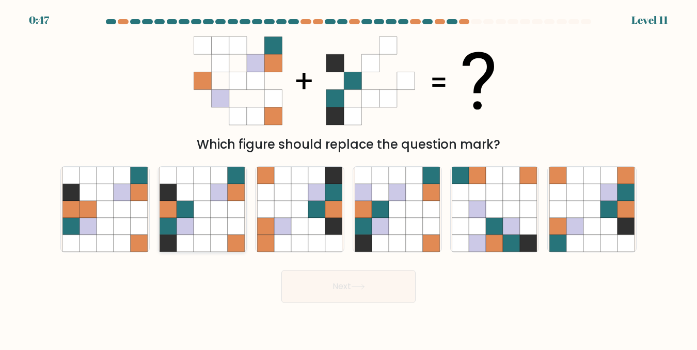
click at [225, 236] on icon at bounding box center [219, 243] width 17 height 17
click at [349, 178] on input "b." at bounding box center [349, 176] width 1 height 3
radio input "true"
click at [291, 281] on button "Next" at bounding box center [348, 286] width 134 height 33
click at [304, 283] on button "Next" at bounding box center [348, 286] width 134 height 33
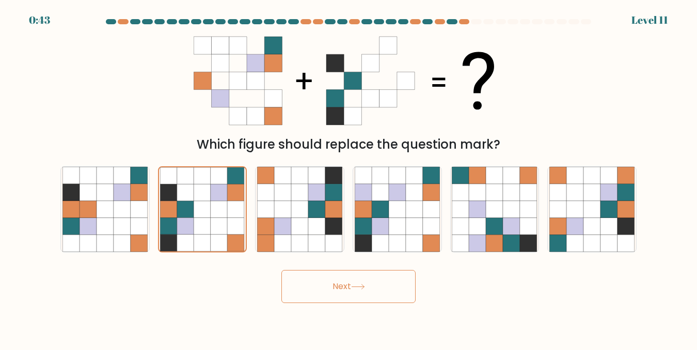
click at [347, 287] on button "Next" at bounding box center [348, 286] width 134 height 33
click at [211, 217] on icon at bounding box center [202, 209] width 17 height 17
click at [349, 178] on input "b." at bounding box center [349, 176] width 1 height 3
click at [350, 290] on button "Next" at bounding box center [348, 286] width 134 height 33
click at [361, 287] on icon at bounding box center [358, 287] width 14 height 6
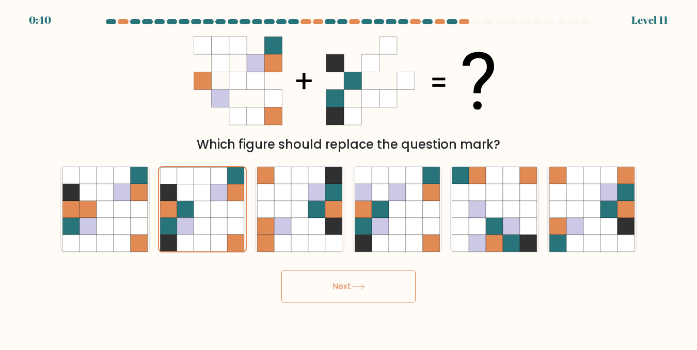
click at [361, 287] on icon at bounding box center [358, 287] width 14 height 6
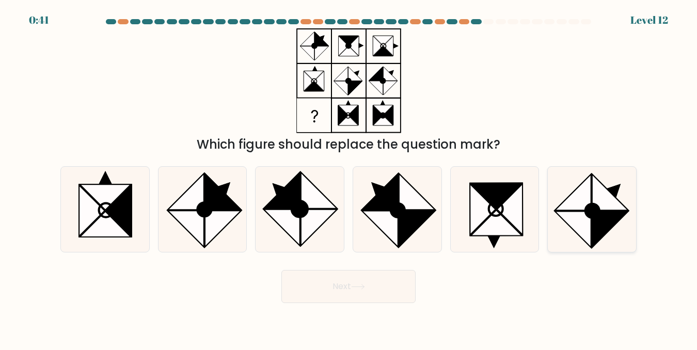
click at [564, 218] on icon at bounding box center [573, 229] width 36 height 36
click at [349, 178] on input "f." at bounding box center [349, 176] width 1 height 3
radio input "true"
click at [405, 287] on button "Next" at bounding box center [348, 286] width 134 height 33
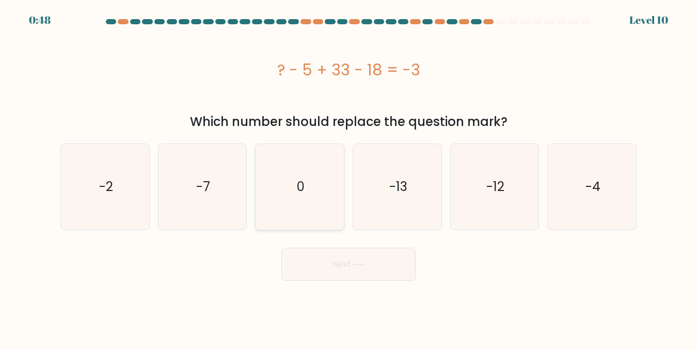
drag, startPoint x: 278, startPoint y: 184, endPoint x: 296, endPoint y: 198, distance: 22.4
click at [278, 184] on icon "0" at bounding box center [299, 186] width 85 height 85
click at [349, 178] on input "c. 0" at bounding box center [349, 176] width 1 height 3
radio input "true"
click at [373, 259] on button "Next" at bounding box center [348, 264] width 134 height 33
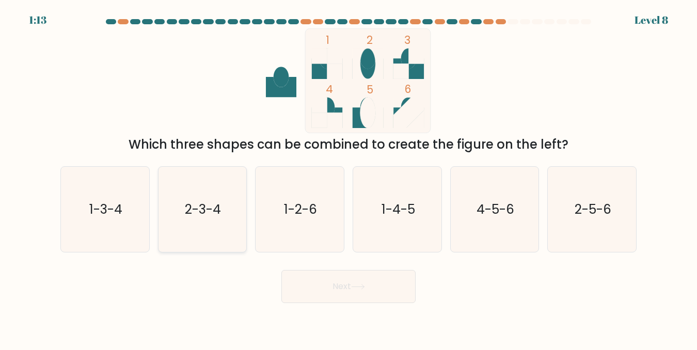
drag, startPoint x: 121, startPoint y: 227, endPoint x: 186, endPoint y: 236, distance: 66.1
click at [121, 227] on icon "1-3-4" at bounding box center [104, 209] width 85 height 85
click at [349, 178] on input "a. 1-3-4" at bounding box center [349, 176] width 1 height 3
radio input "true"
click at [323, 280] on button "Next" at bounding box center [348, 286] width 134 height 33
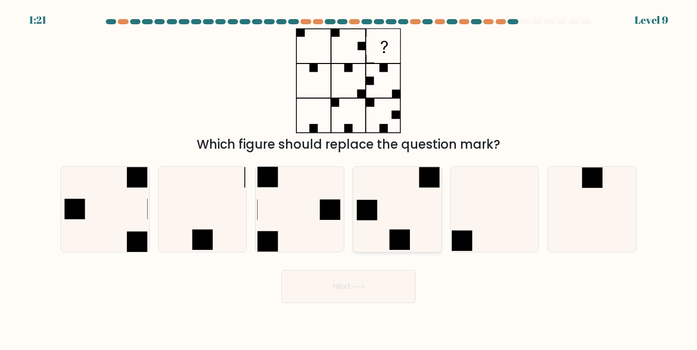
click at [365, 194] on icon at bounding box center [397, 209] width 85 height 85
click at [349, 178] on input "d." at bounding box center [349, 176] width 1 height 3
radio input "true"
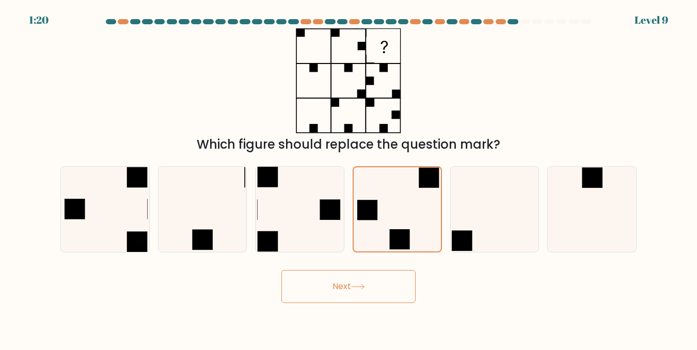
click at [370, 281] on button "Next" at bounding box center [348, 286] width 134 height 33
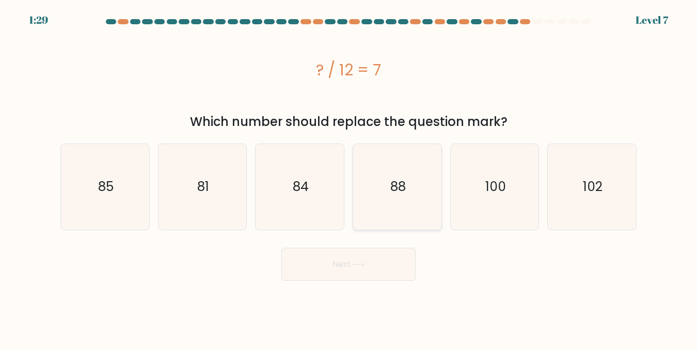
click at [383, 180] on icon "88" at bounding box center [397, 186] width 85 height 85
click at [349, 178] on input "d. 88" at bounding box center [349, 176] width 1 height 3
radio input "true"
click at [340, 259] on button "Next" at bounding box center [348, 264] width 134 height 33
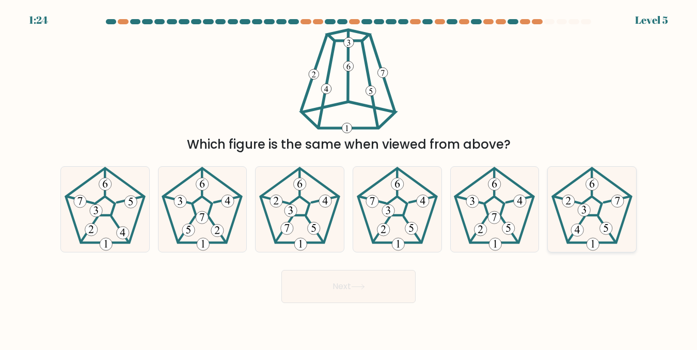
click at [590, 202] on icon at bounding box center [592, 209] width 85 height 85
click at [349, 178] on input "f." at bounding box center [349, 176] width 1 height 3
radio input "true"
click at [409, 288] on button "Next" at bounding box center [348, 286] width 134 height 33
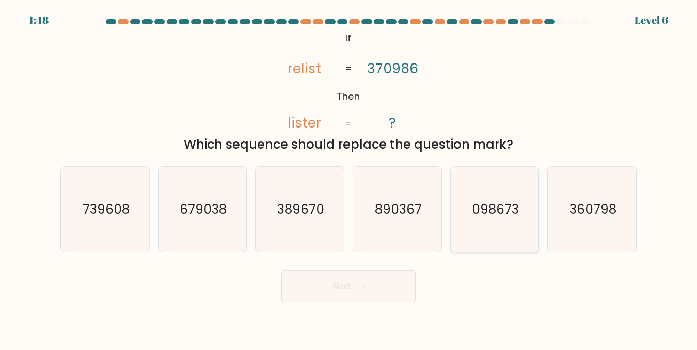
click at [511, 191] on icon "098673" at bounding box center [494, 209] width 85 height 85
click at [349, 178] on input "e. 098673" at bounding box center [349, 176] width 1 height 3
radio input "true"
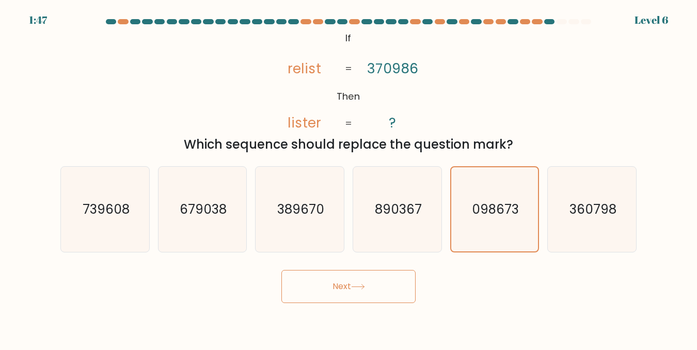
click at [398, 293] on button "Next" at bounding box center [348, 286] width 134 height 33
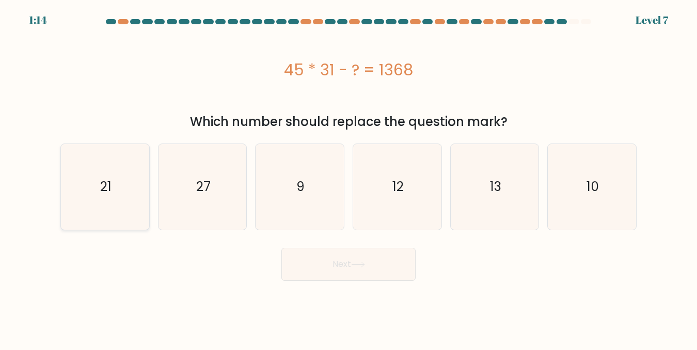
click at [137, 208] on icon "21" at bounding box center [104, 186] width 85 height 85
click at [349, 178] on input "a. 21" at bounding box center [349, 176] width 1 height 3
radio input "true"
click at [371, 258] on button "Next" at bounding box center [348, 264] width 134 height 33
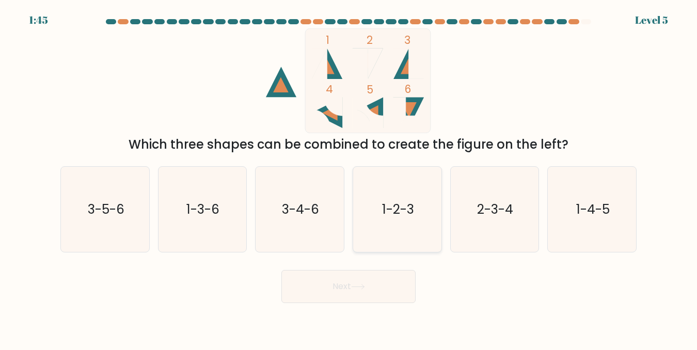
click at [401, 226] on icon "1-2-3" at bounding box center [397, 209] width 85 height 85
click at [349, 178] on input "d. 1-2-3" at bounding box center [349, 176] width 1 height 3
radio input "true"
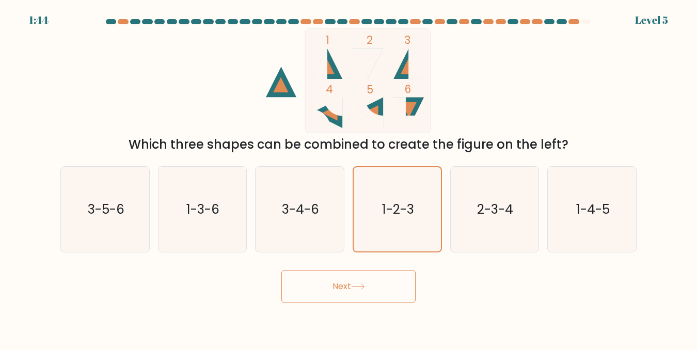
click at [376, 276] on button "Next" at bounding box center [348, 286] width 134 height 33
